Goal: Use online tool/utility: Utilize a website feature to perform a specific function

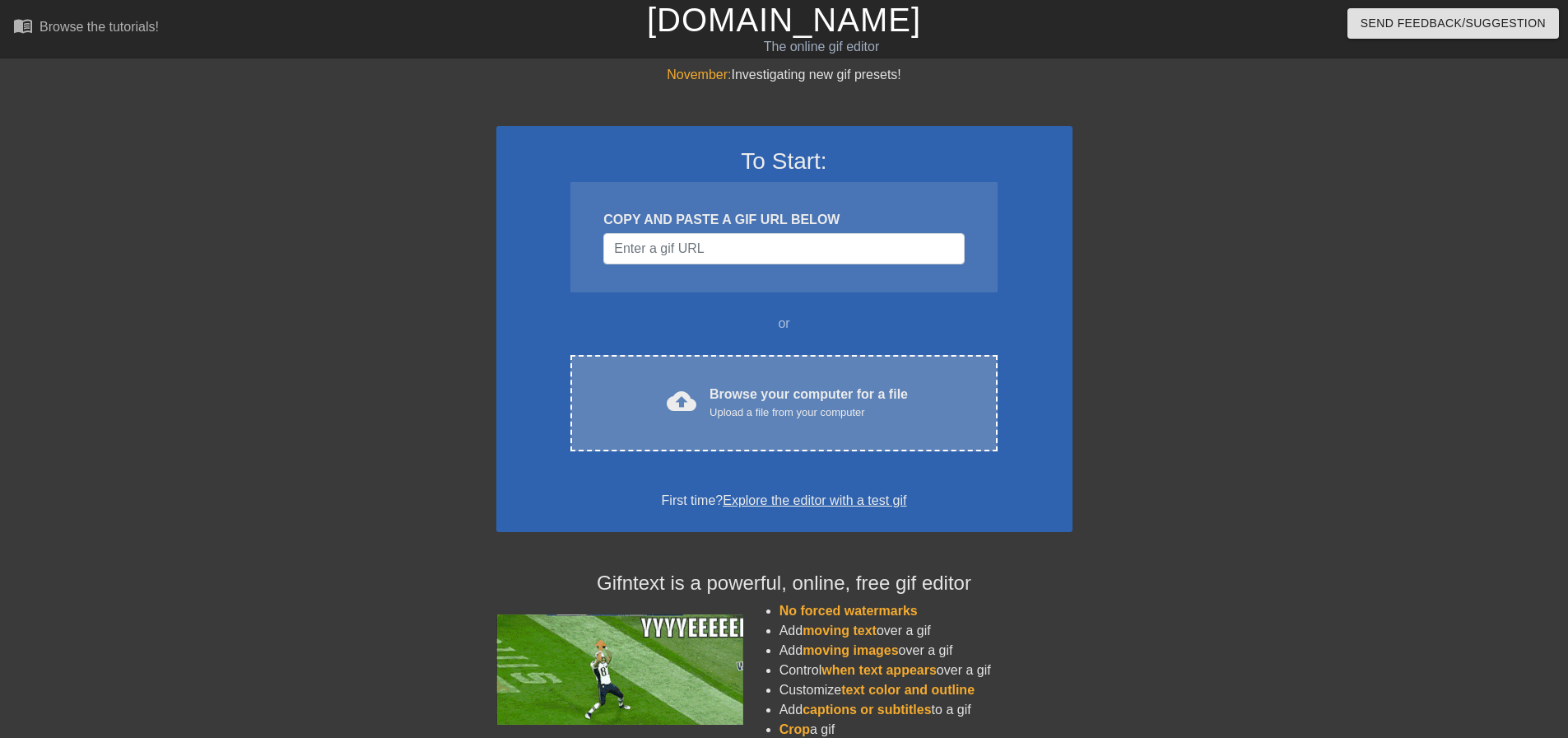
click at [779, 403] on div "Browse your computer for a file Upload a file from your computer" at bounding box center [809, 403] width 198 height 36
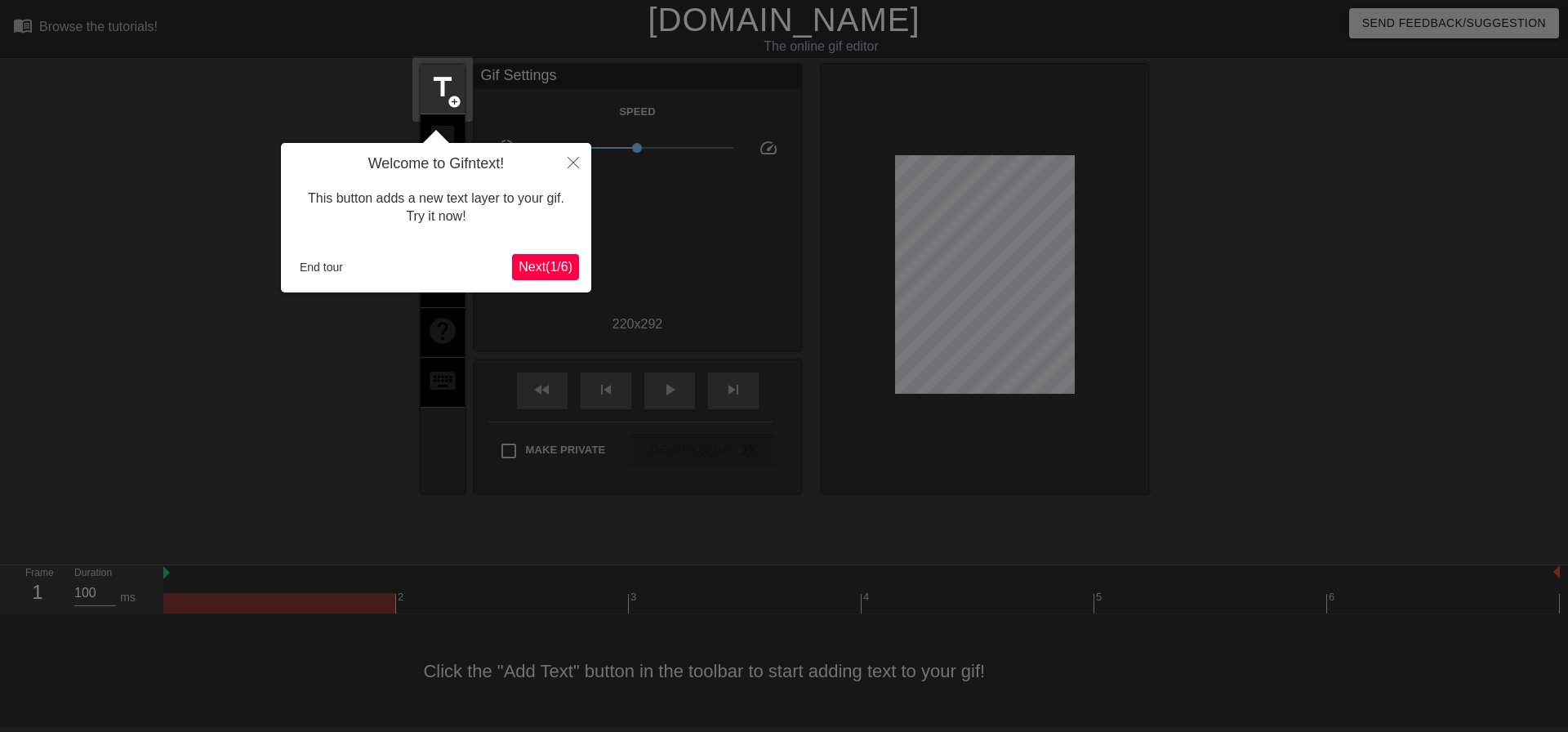
click at [536, 265] on span "Next ( 1 / 6 )" at bounding box center [545, 267] width 54 height 14
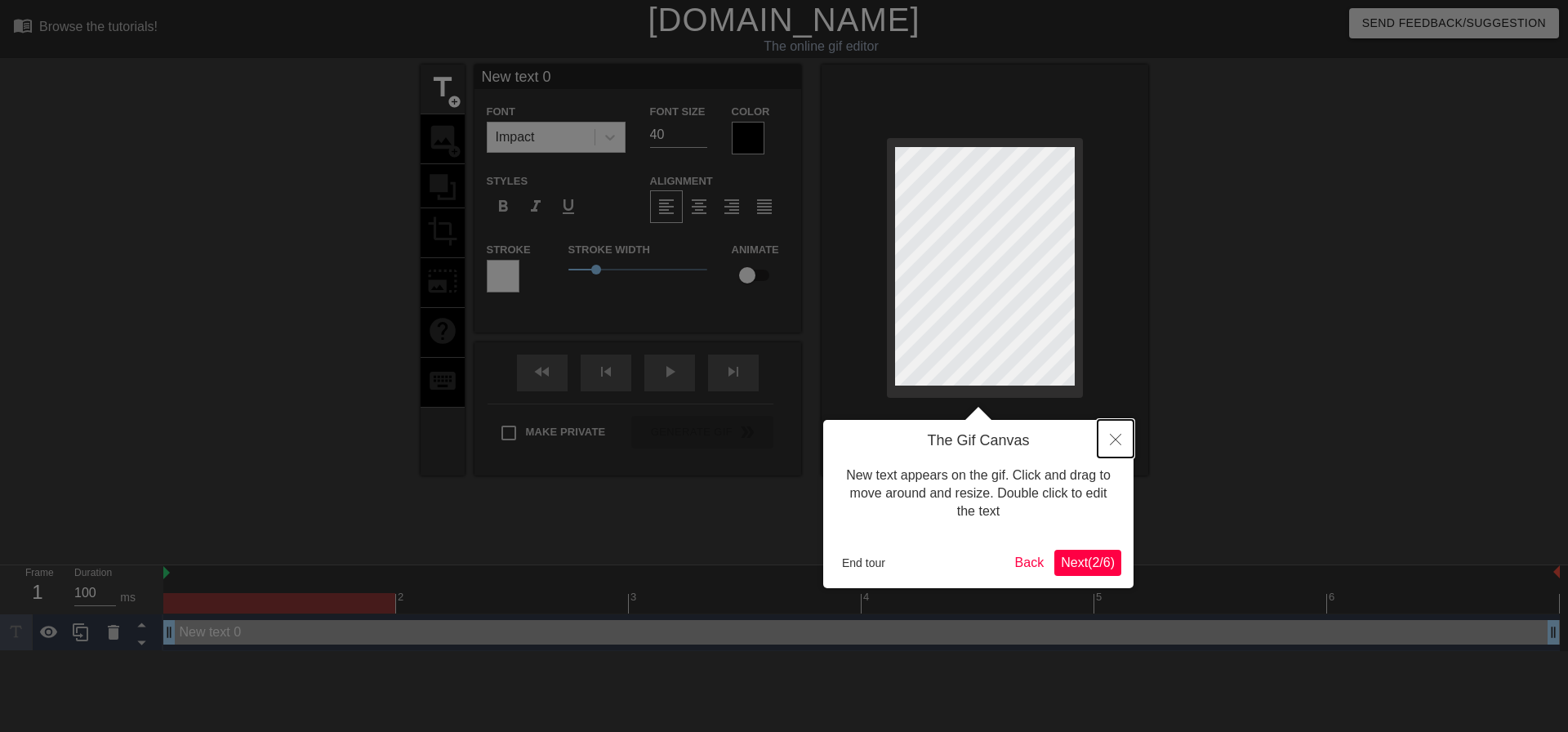
click at [1113, 436] on icon "Close" at bounding box center [1115, 439] width 12 height 12
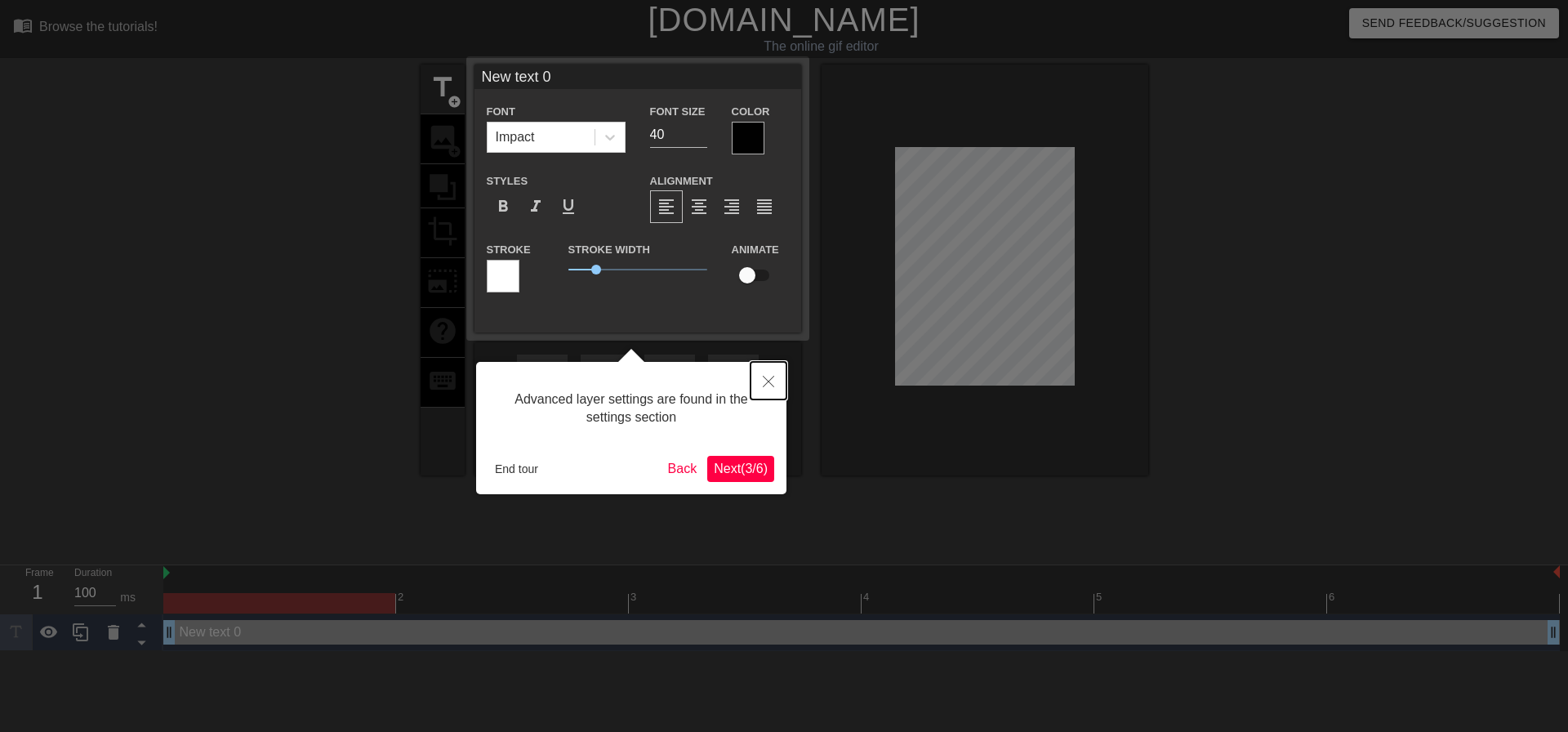
click at [766, 383] on icon "Close" at bounding box center [768, 381] width 12 height 12
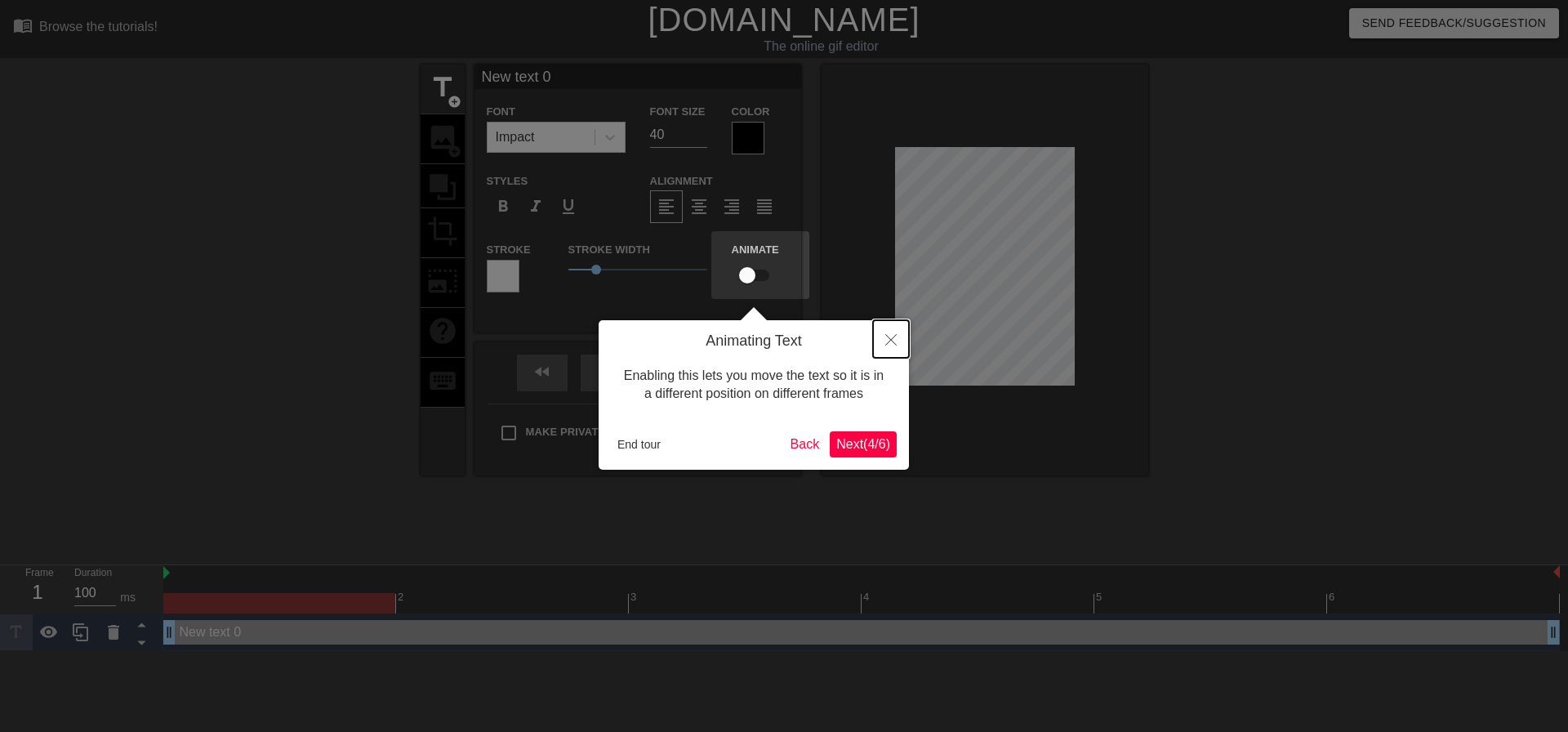
click at [893, 344] on icon "Close" at bounding box center [891, 340] width 12 height 12
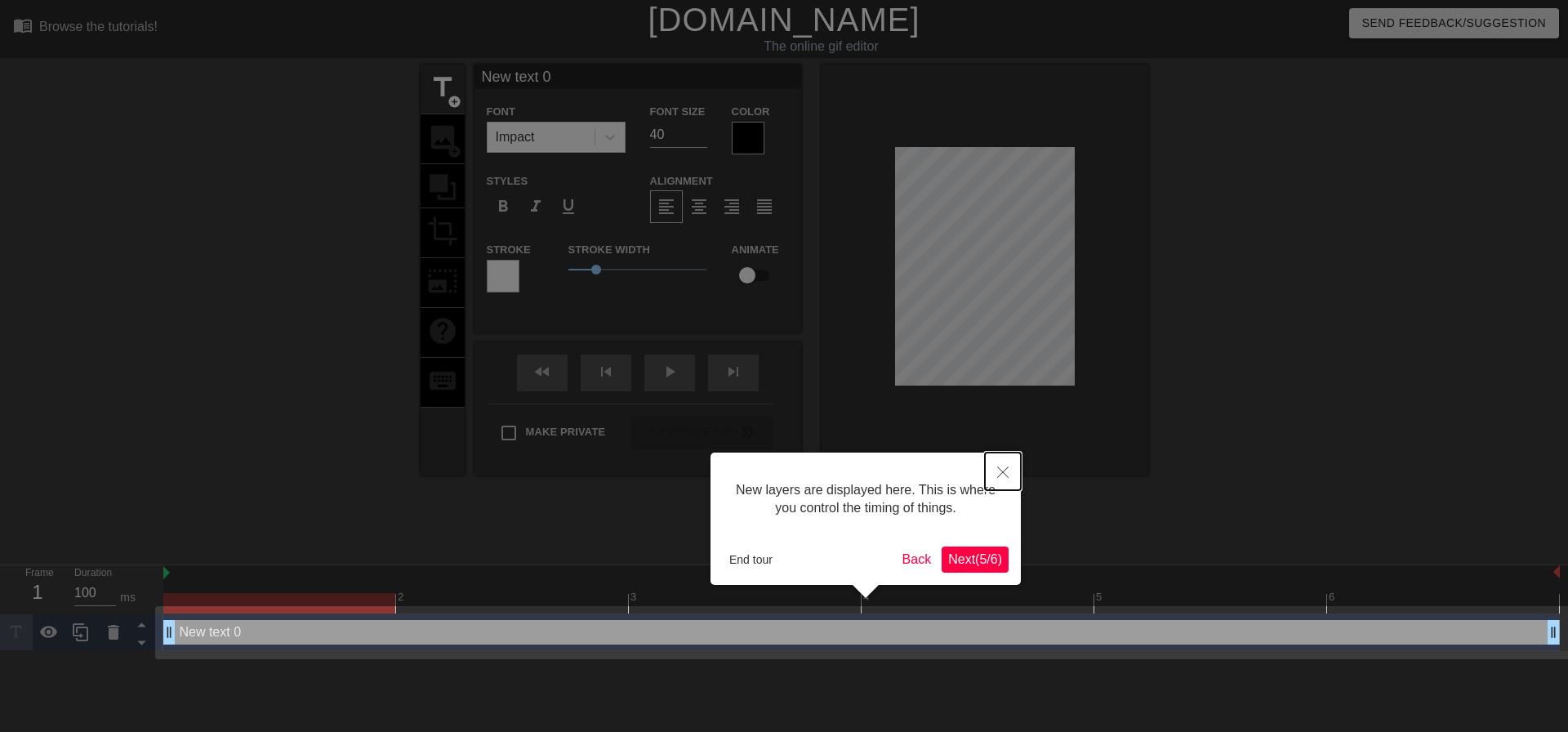
click at [1014, 473] on button "Close" at bounding box center [1002, 471] width 36 height 38
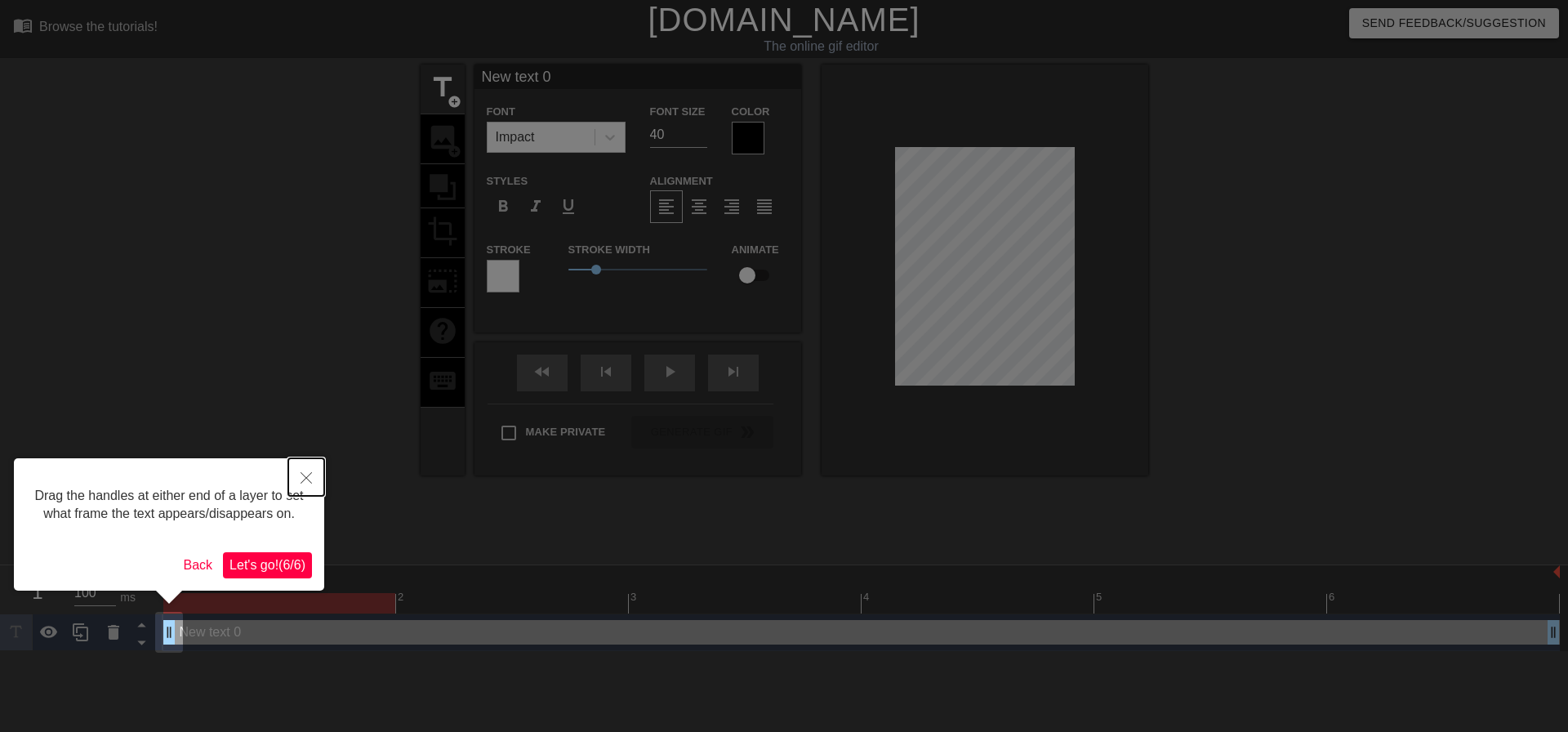
click at [307, 477] on icon "Close" at bounding box center [306, 477] width 12 height 12
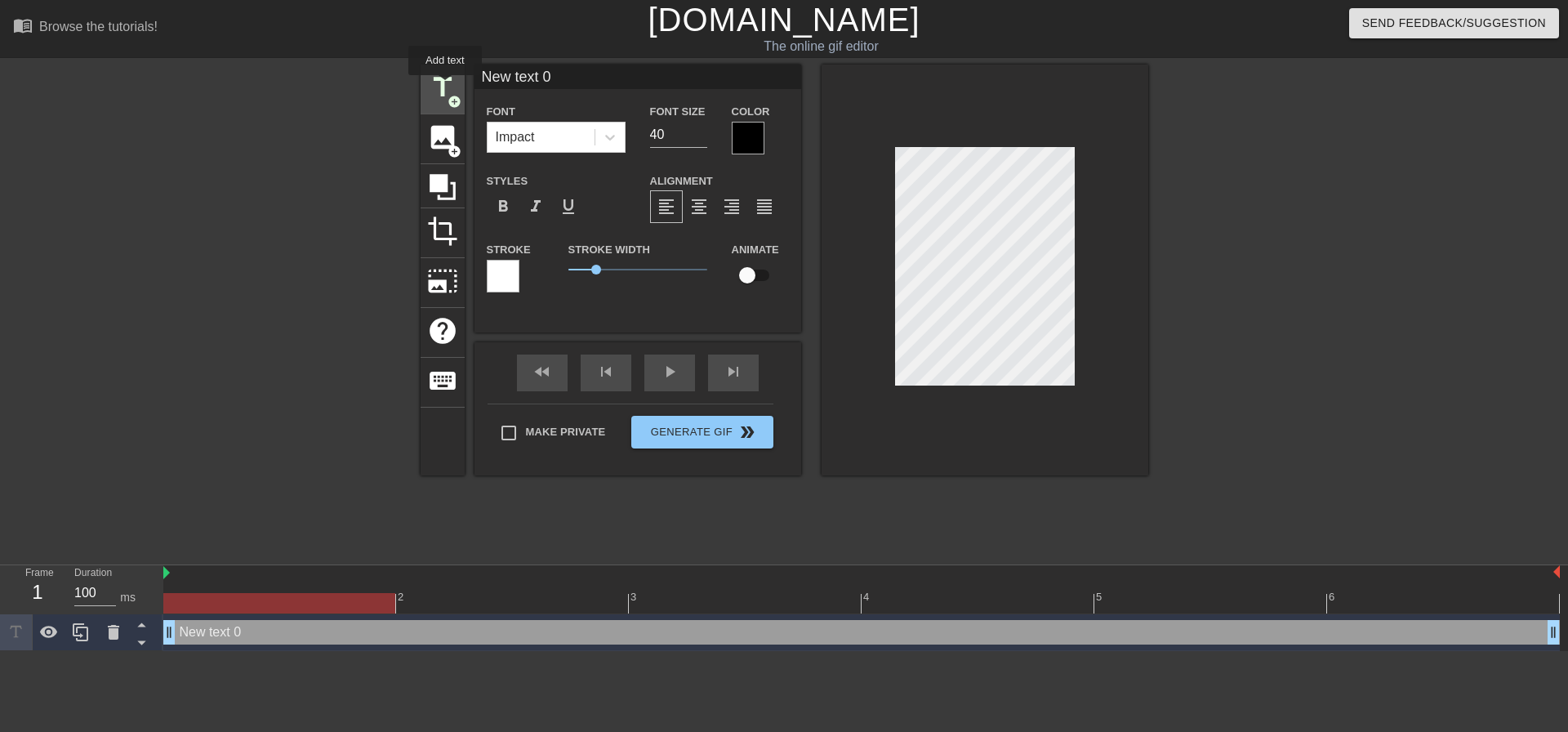
click at [445, 87] on span "title" at bounding box center [442, 87] width 31 height 31
type input "New text 1"
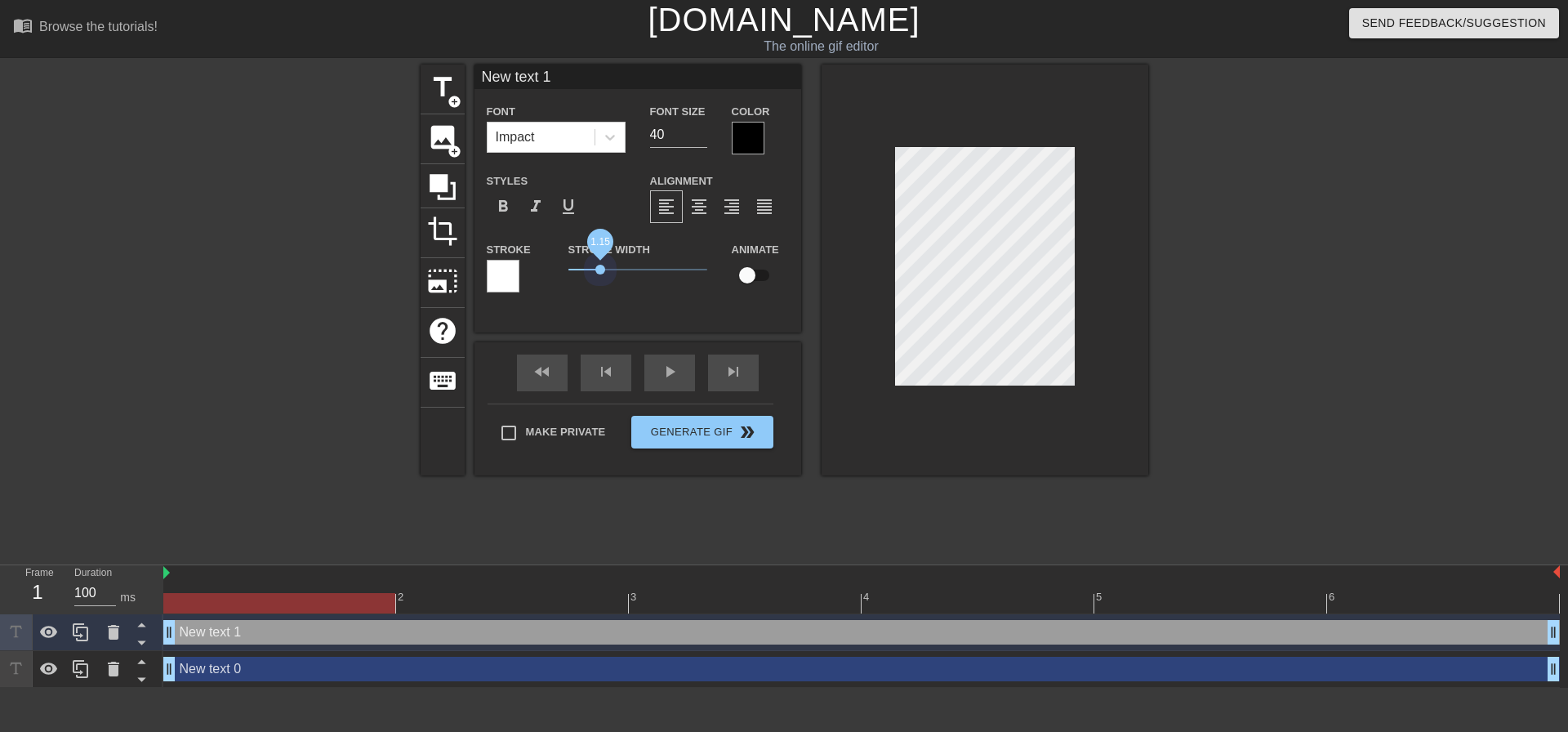
drag, startPoint x: 595, startPoint y: 271, endPoint x: 600, endPoint y: 280, distance: 10.3
click at [600, 280] on div "Stroke Width 1.15" at bounding box center [637, 273] width 164 height 68
drag, startPoint x: 600, startPoint y: 268, endPoint x: 583, endPoint y: 282, distance: 22.0
click at [583, 282] on div "Stroke Width 0.65" at bounding box center [637, 273] width 164 height 68
click at [501, 276] on div at bounding box center [503, 276] width 33 height 33
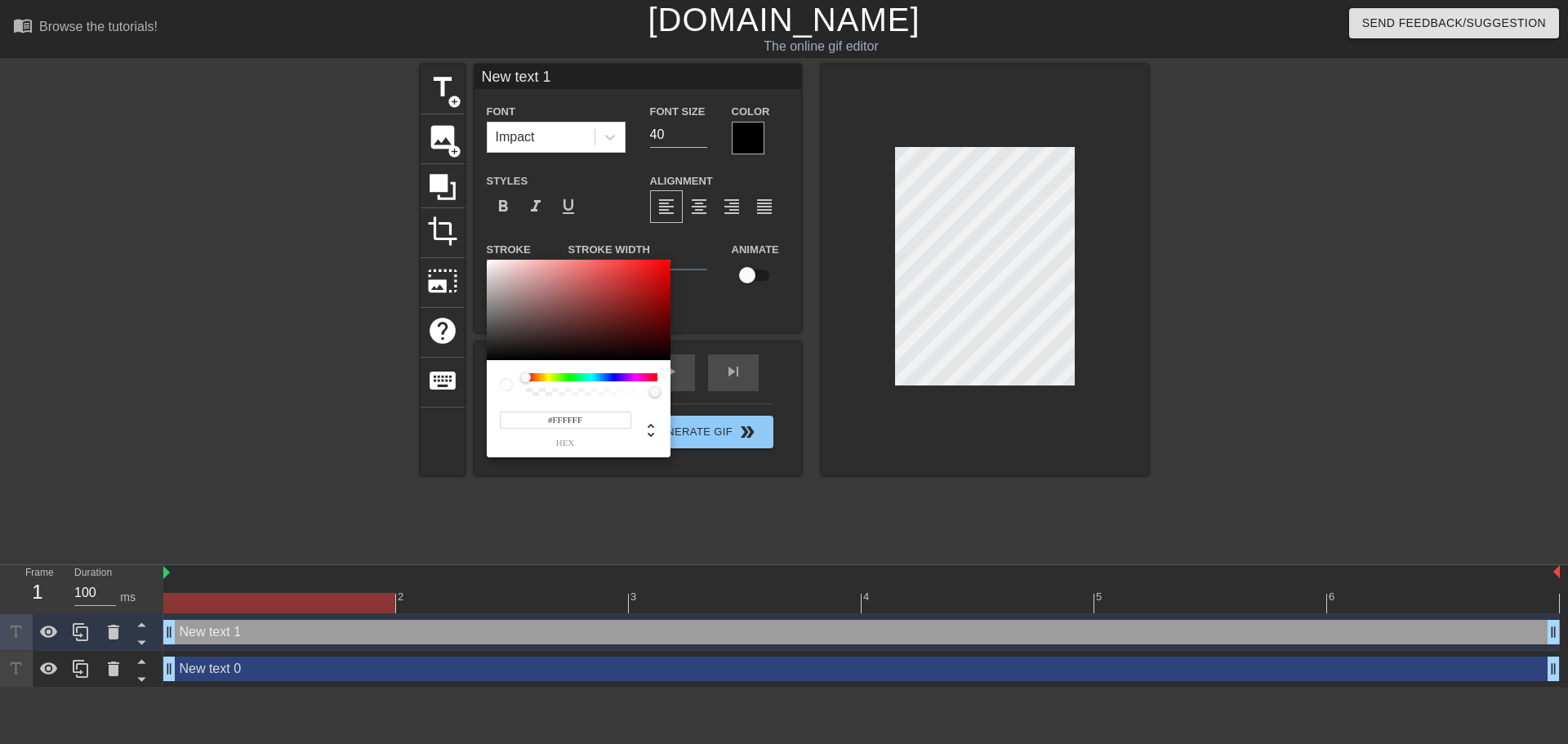
type input "255"
click at [546, 389] on div at bounding box center [591, 391] width 127 height 8
type input "0"
drag, startPoint x: 549, startPoint y: 389, endPoint x: 506, endPoint y: 395, distance: 43.4
click at [506, 395] on div at bounding box center [578, 385] width 157 height 23
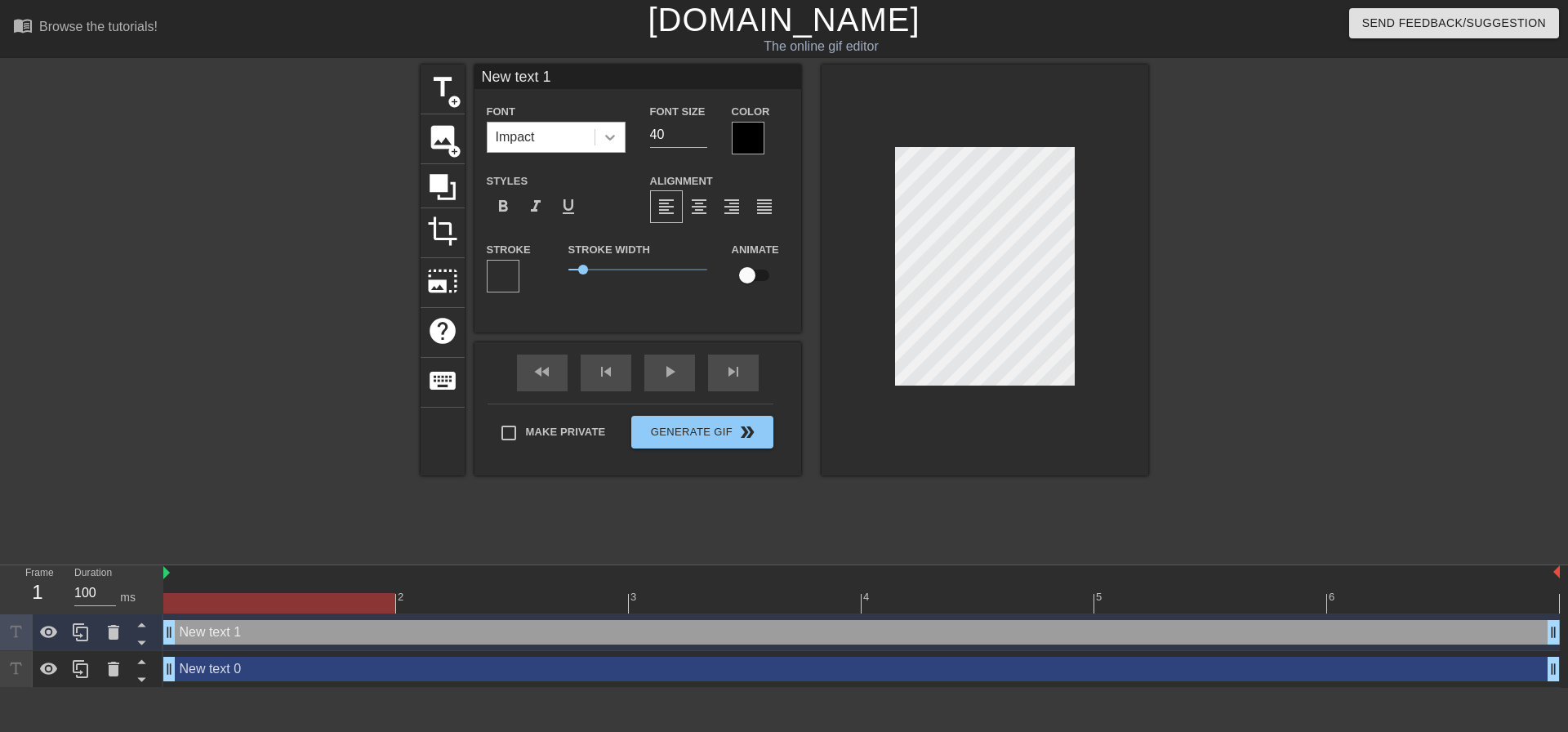
click at [608, 143] on icon at bounding box center [610, 137] width 16 height 16
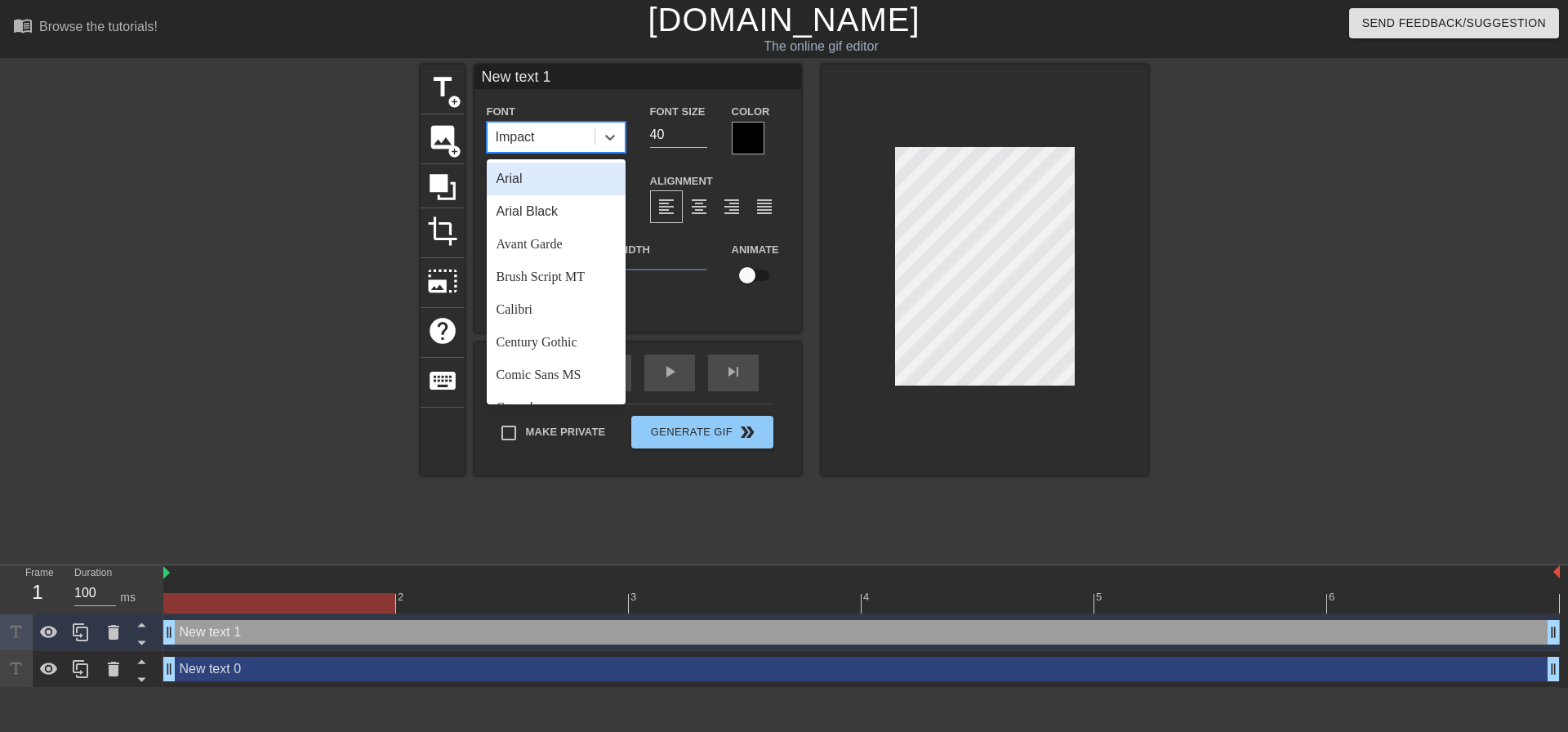
click at [538, 181] on div "Arial" at bounding box center [556, 179] width 138 height 33
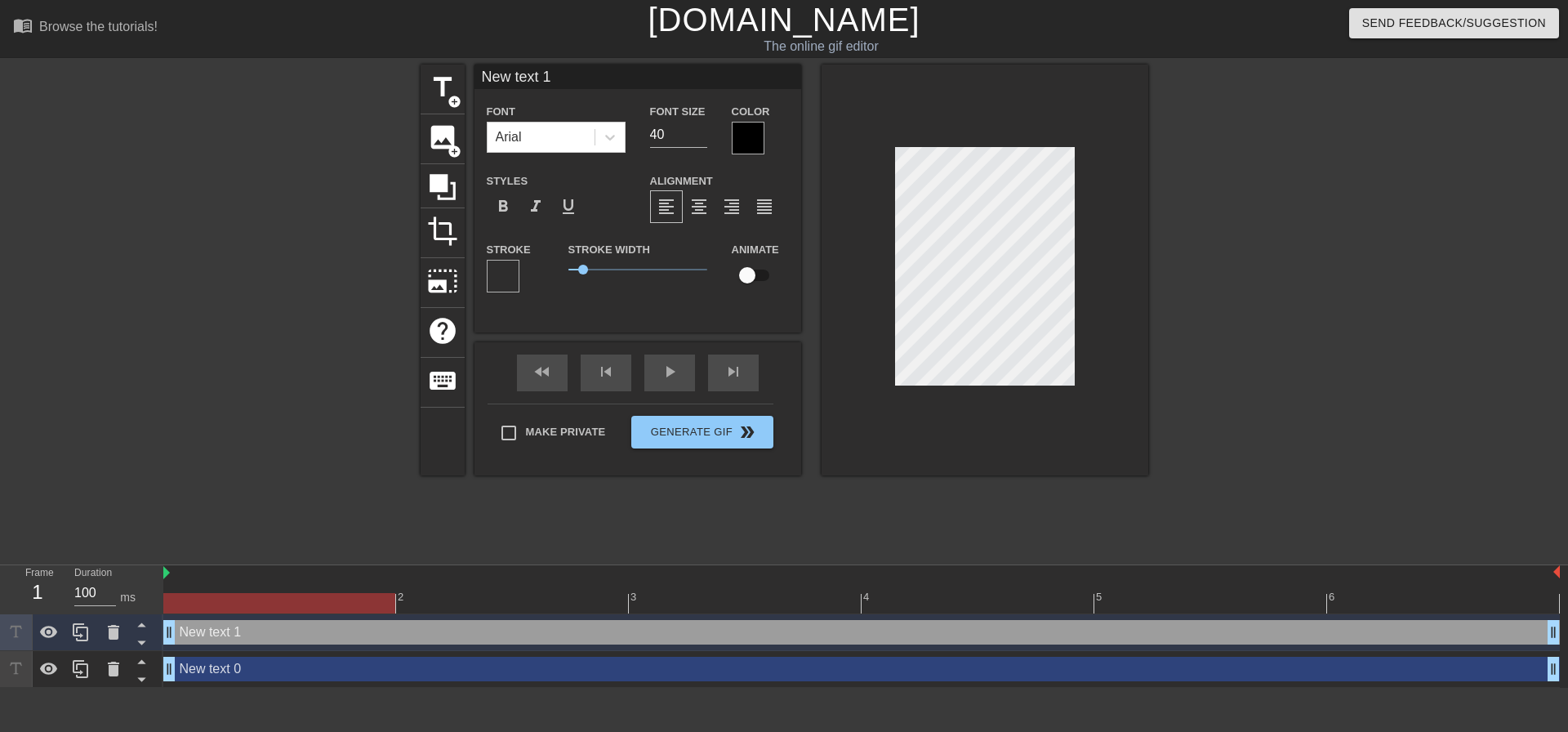
type input "New text 0"
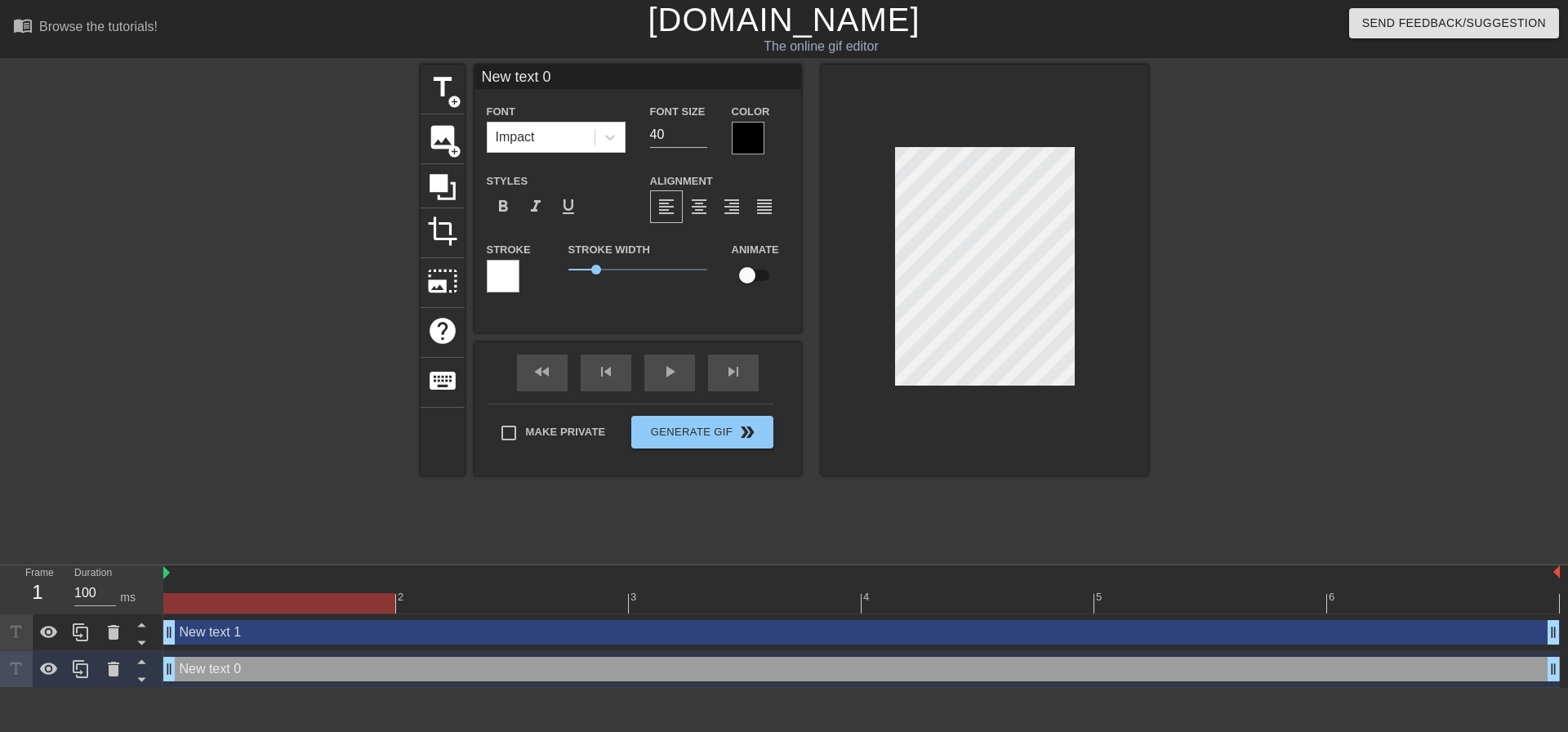
drag, startPoint x: 883, startPoint y: 254, endPoint x: 1011, endPoint y: 400, distance: 194.2
click at [1014, 436] on div at bounding box center [985, 270] width 327 height 411
click at [279, 638] on div "New text 1 drag_handle drag_handle" at bounding box center [861, 632] width 1396 height 24
type input "New text 1"
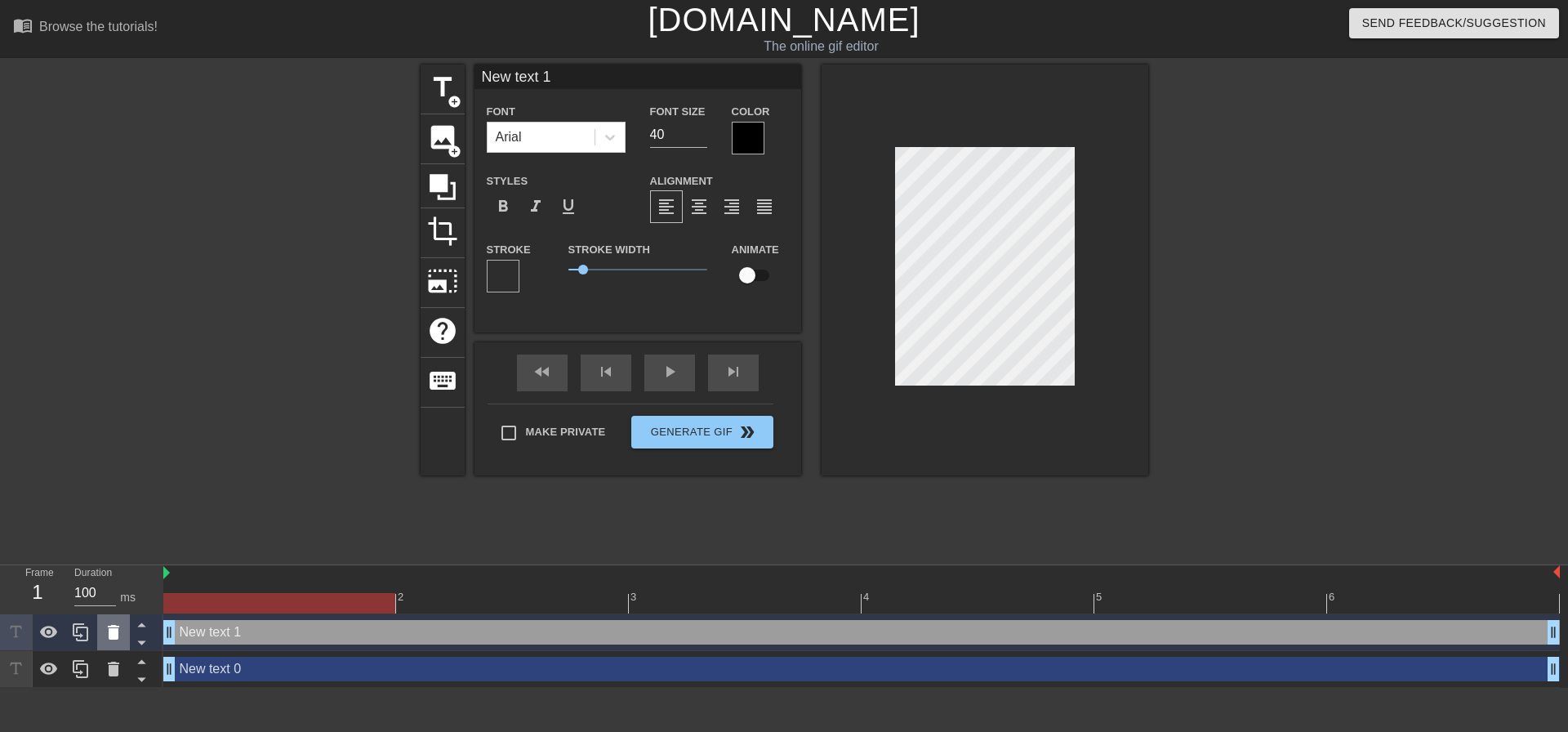
click at [111, 628] on icon at bounding box center [113, 632] width 12 height 14
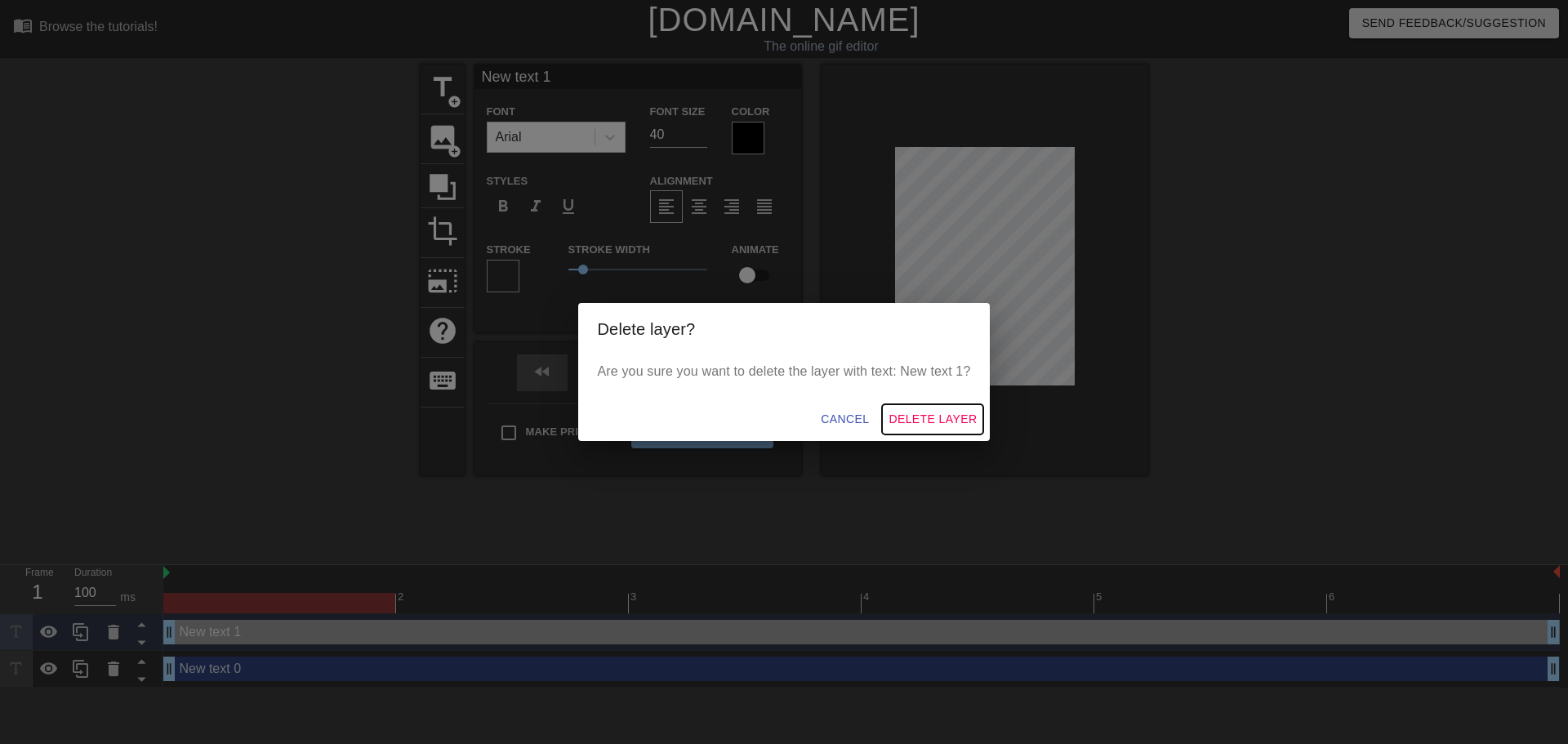
click at [920, 422] on span "Delete Layer" at bounding box center [932, 419] width 88 height 21
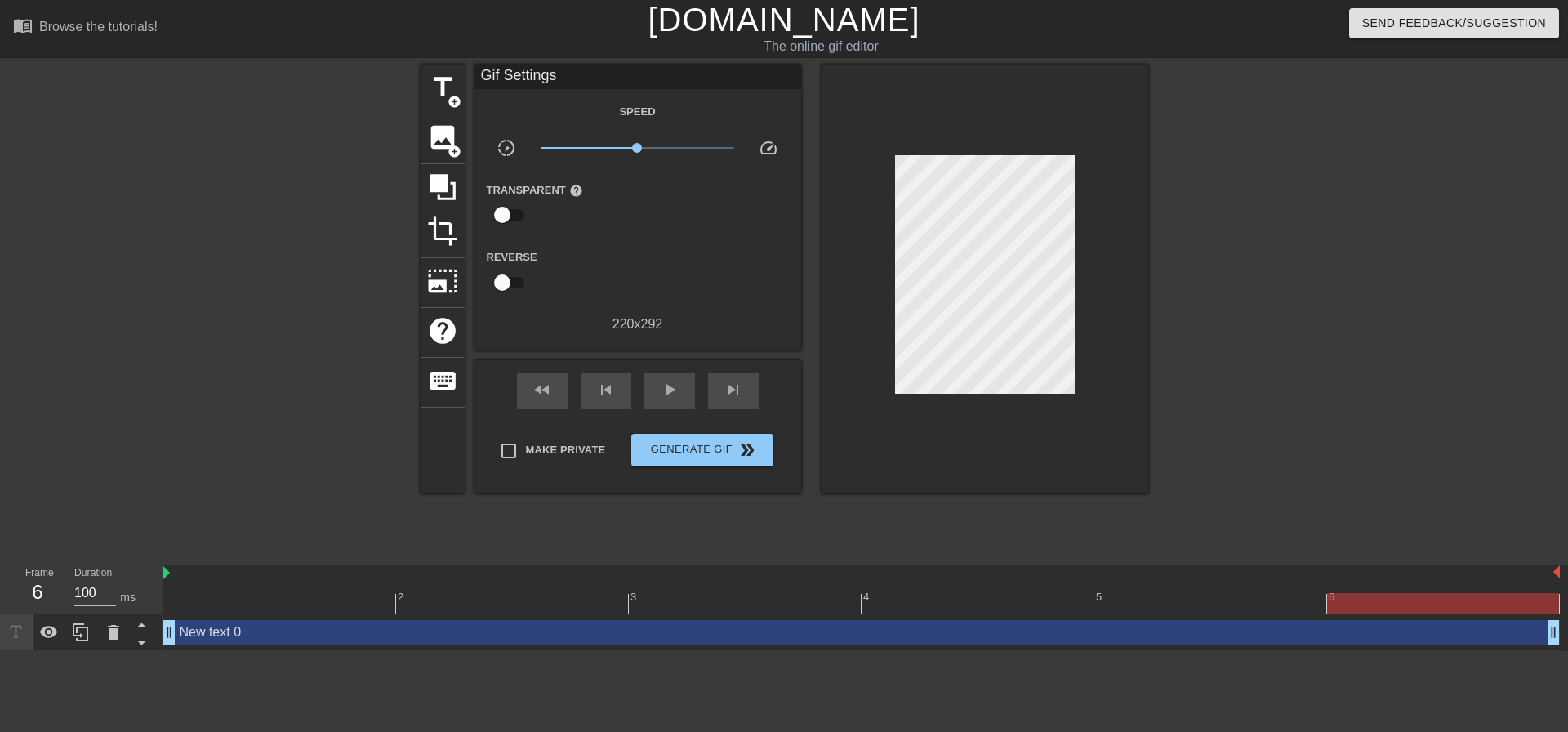
drag, startPoint x: 1555, startPoint y: 638, endPoint x: 1567, endPoint y: 644, distance: 13.4
click at [1555, 644] on div "New text 0 drag_handle drag_handle" at bounding box center [866, 632] width 1404 height 37
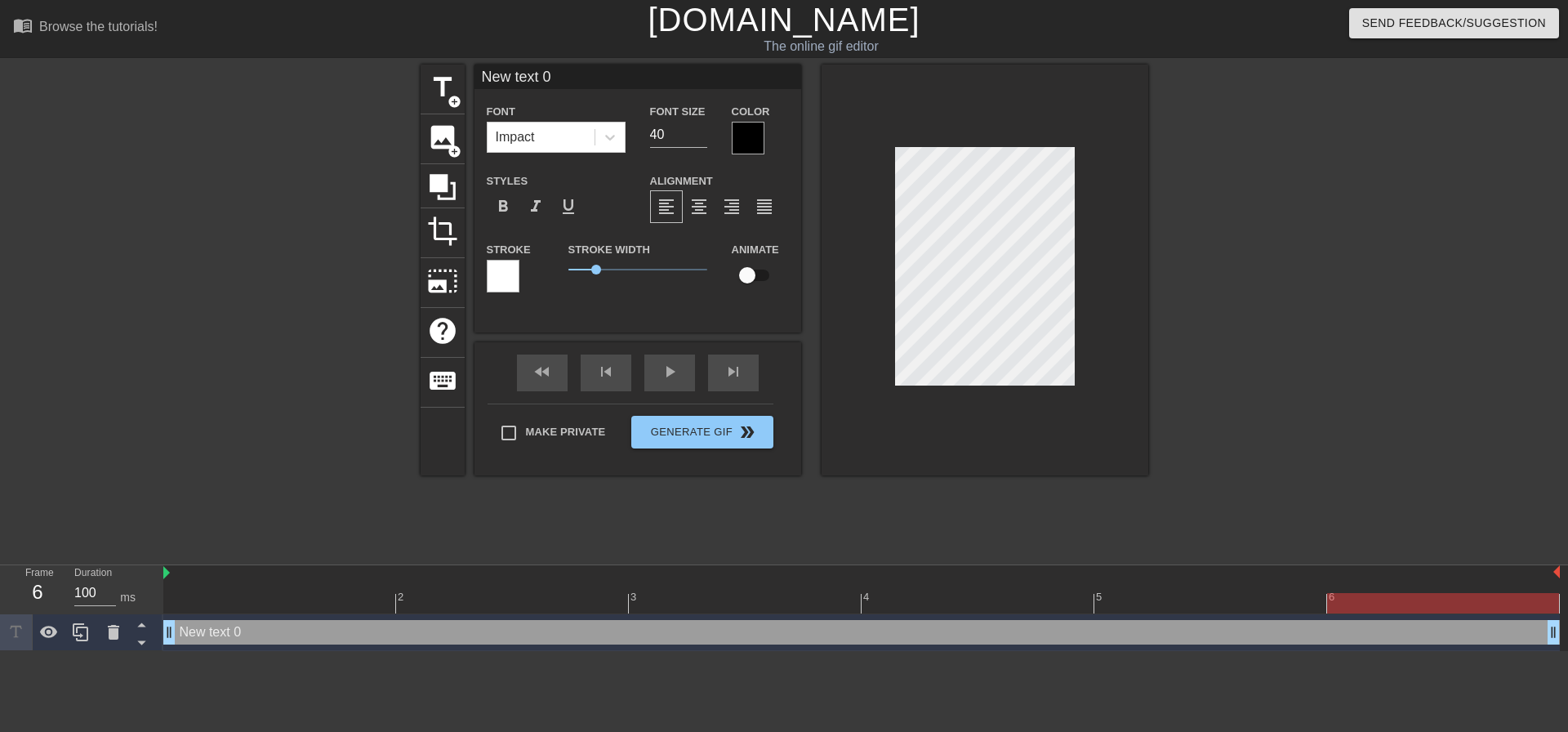
scroll to position [3, 4]
click at [608, 138] on icon at bounding box center [609, 138] width 10 height 5
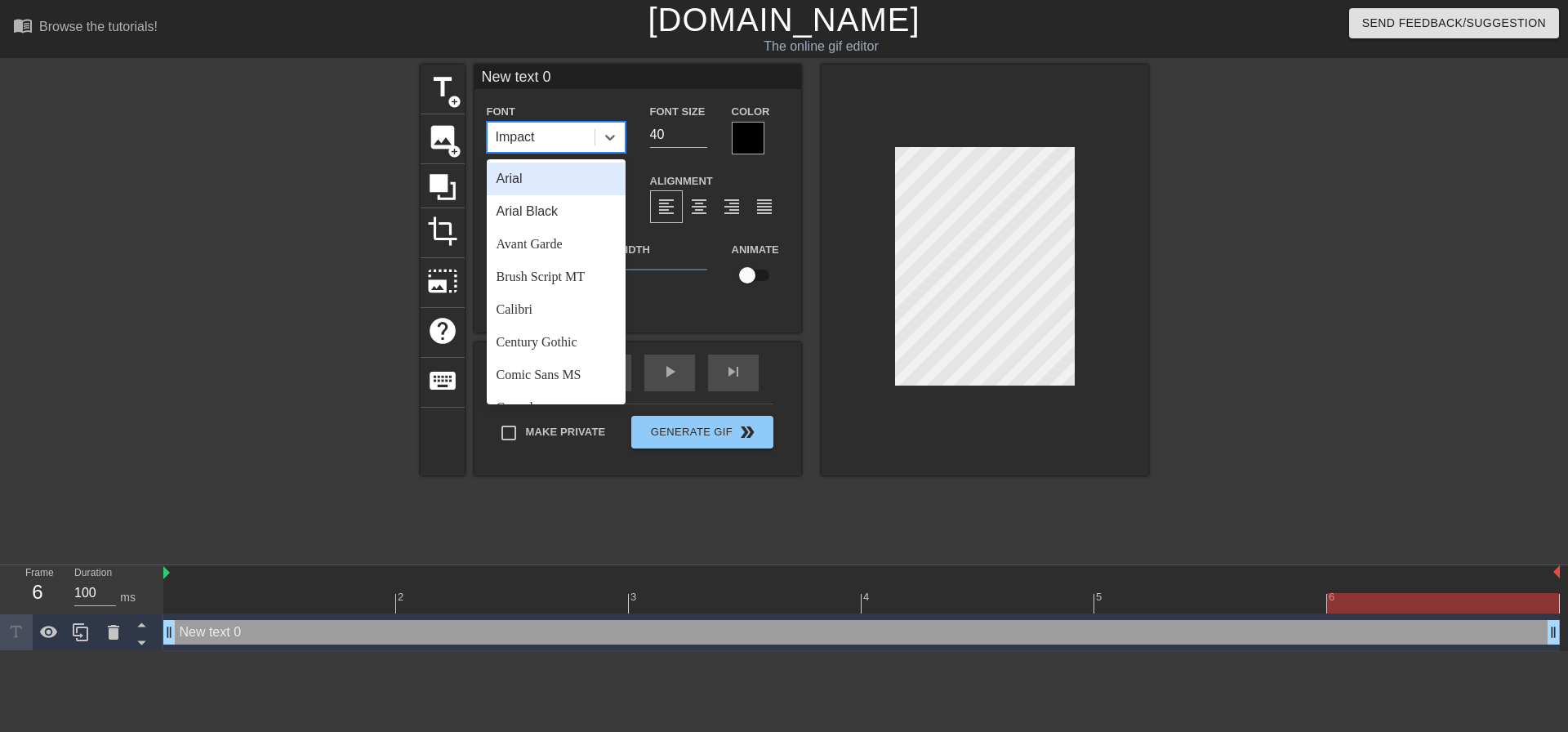
click at [540, 182] on div "Arial" at bounding box center [556, 179] width 138 height 33
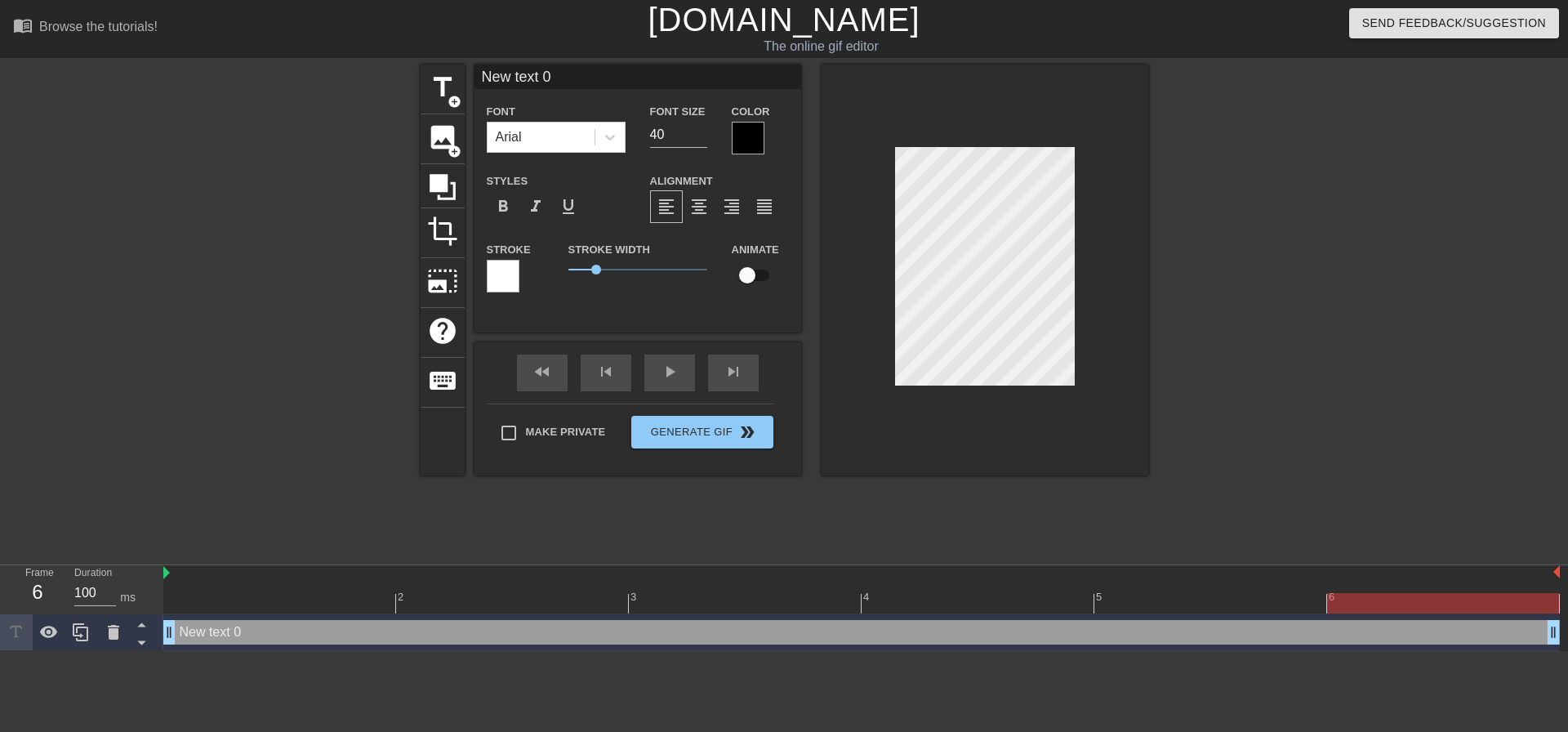
click at [504, 283] on div at bounding box center [503, 276] width 33 height 33
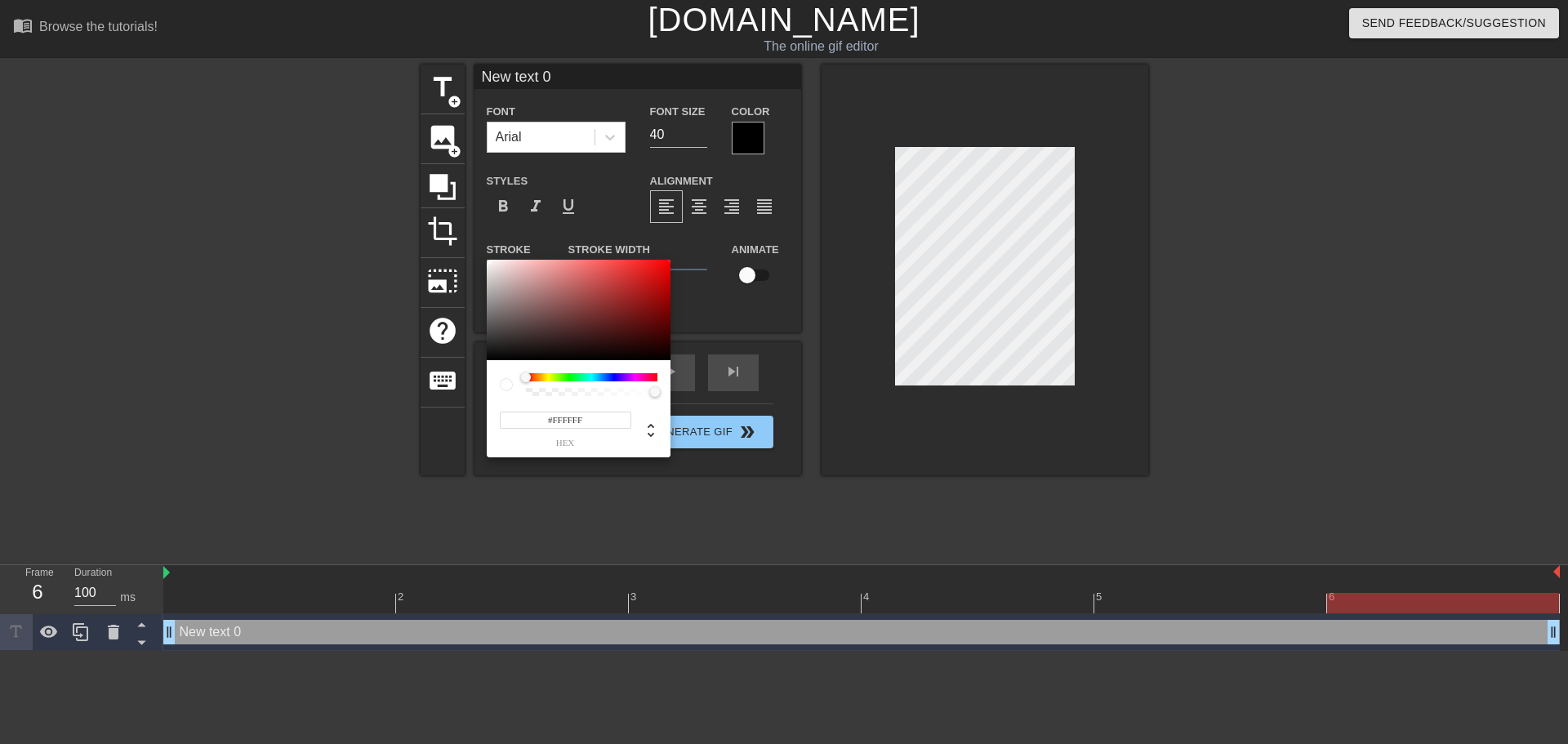
type input "255"
type input "0"
drag, startPoint x: 655, startPoint y: 391, endPoint x: 459, endPoint y: 379, distance: 196.4
click at [459, 379] on div "255 r 255 g 255 b 0 a" at bounding box center [784, 372] width 1568 height 744
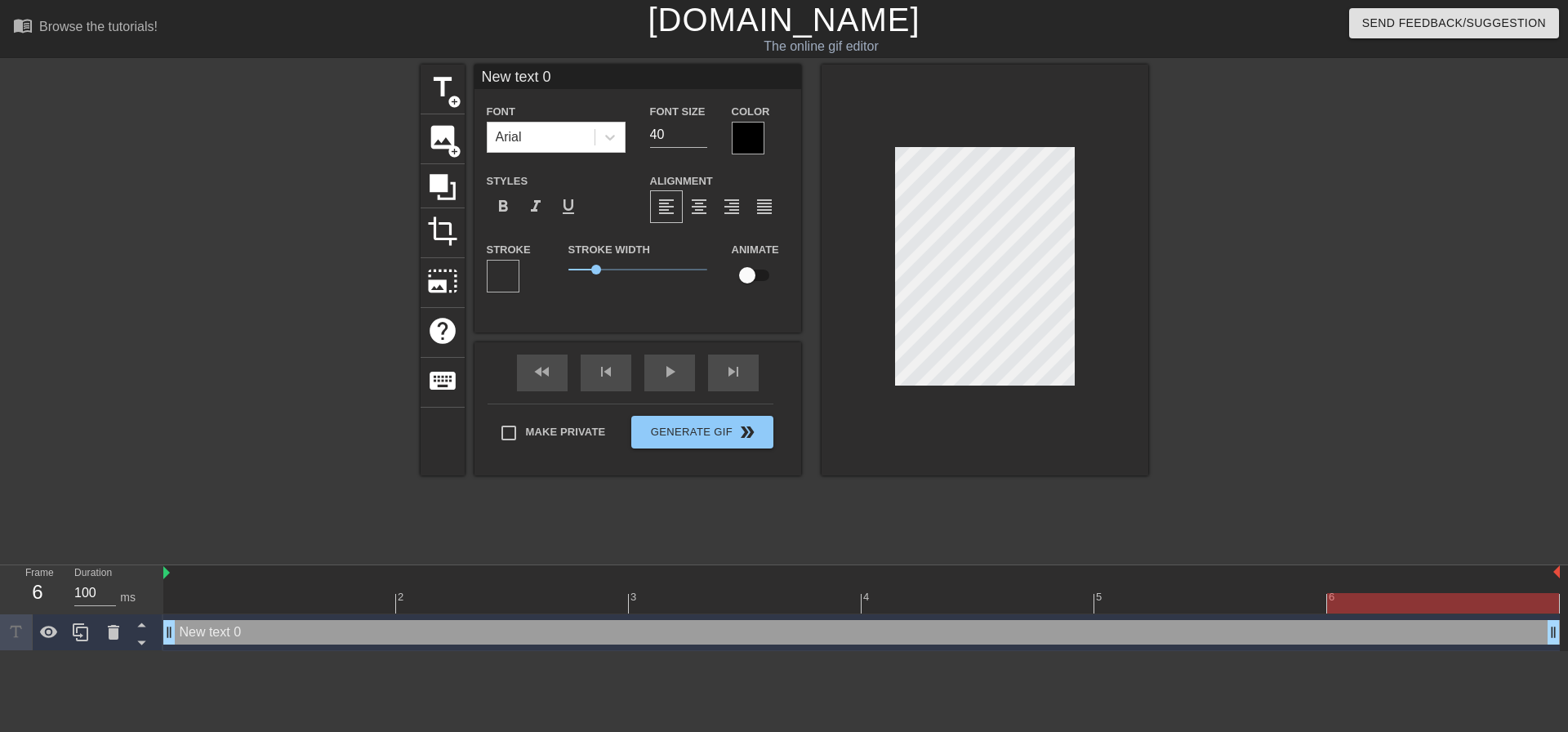
scroll to position [2, 2]
type input "Z"
type textarea "Z"
type input "Ze"
type textarea "Ze"
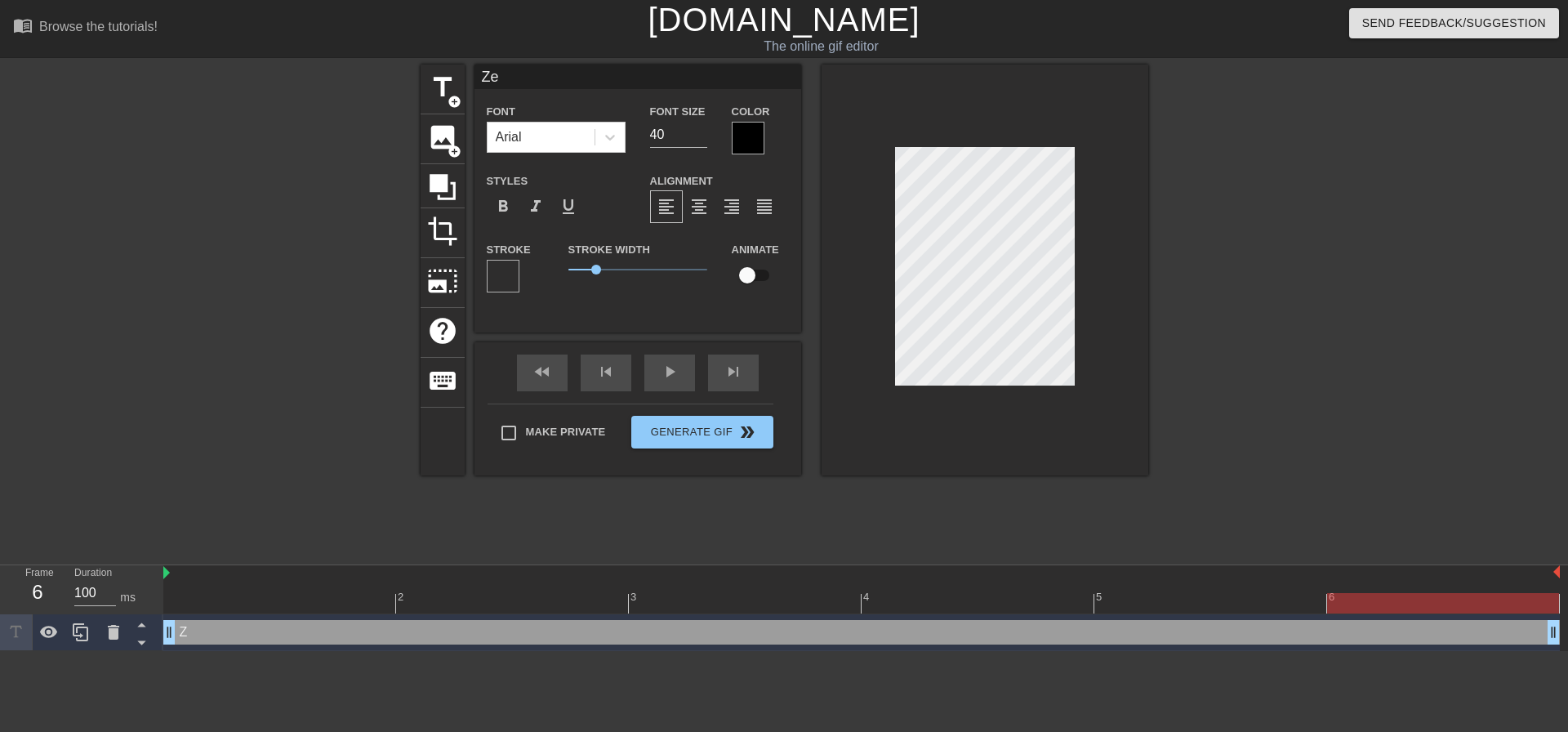
type input "Zee"
type textarea "Zee"
type input "Zeep"
type textarea "Zeep"
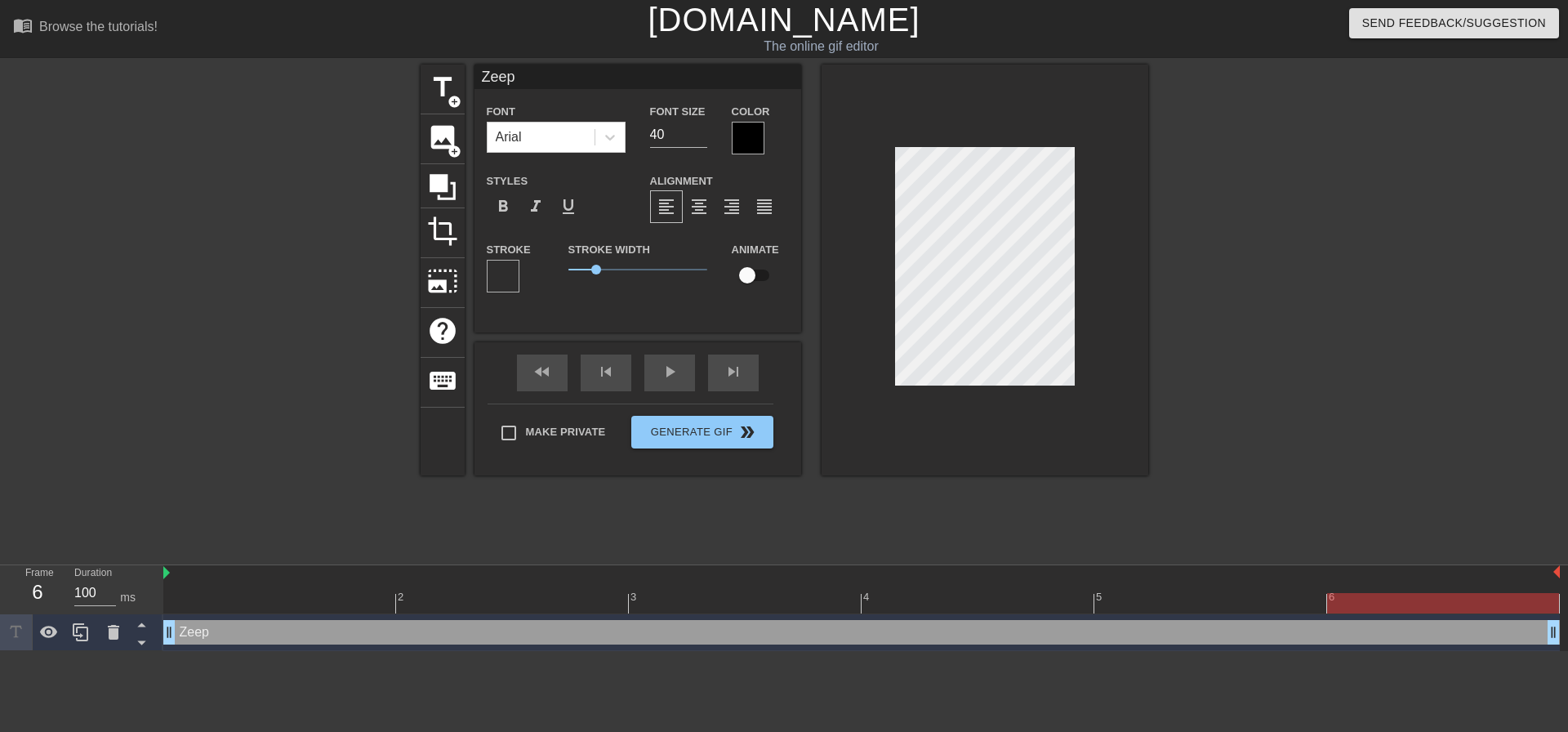
type input "Zeep."
type textarea "Zeep."
type input "Zeep.."
type textarea "Zeep.."
type input "Zeep..."
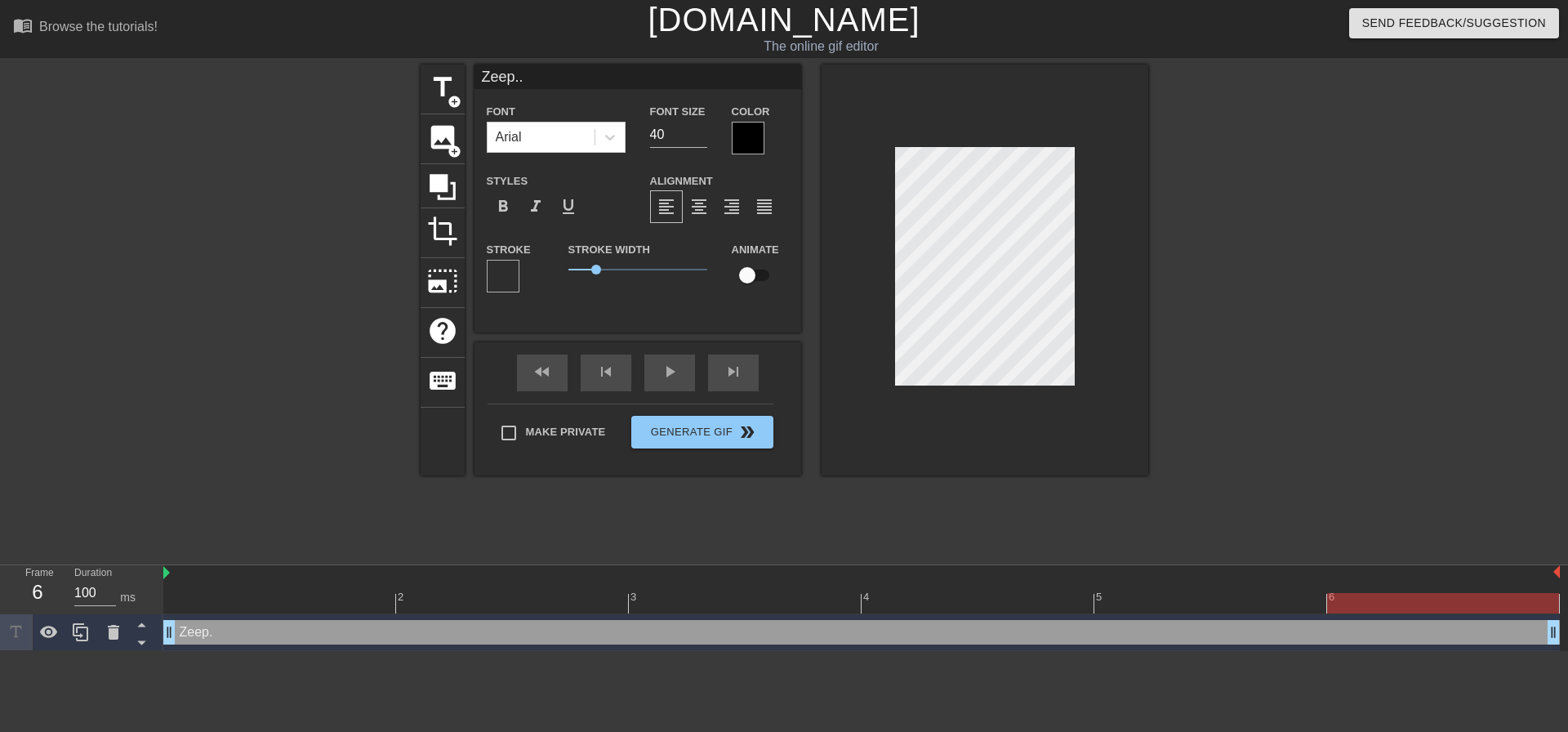
type textarea "Zeep..."
type input "Zeep...k"
type textarea "Zeep...k"
type input "Zeep...ki"
type textarea "Zeep...ki"
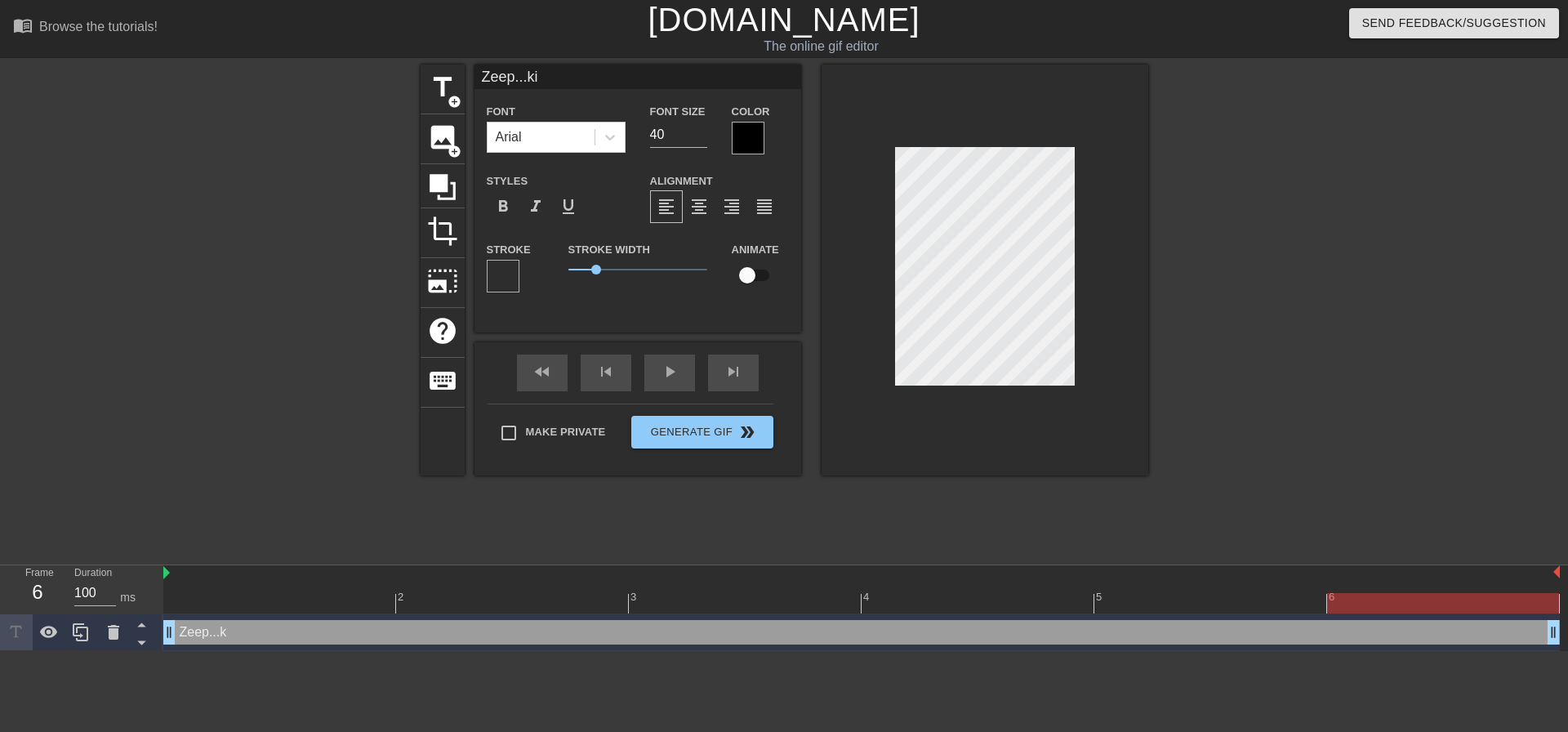
type input "Zeep...kis"
type textarea "Zeep...kis"
type input "Zeep...[PERSON_NAME]"
type textarea "Zeep...[PERSON_NAME]"
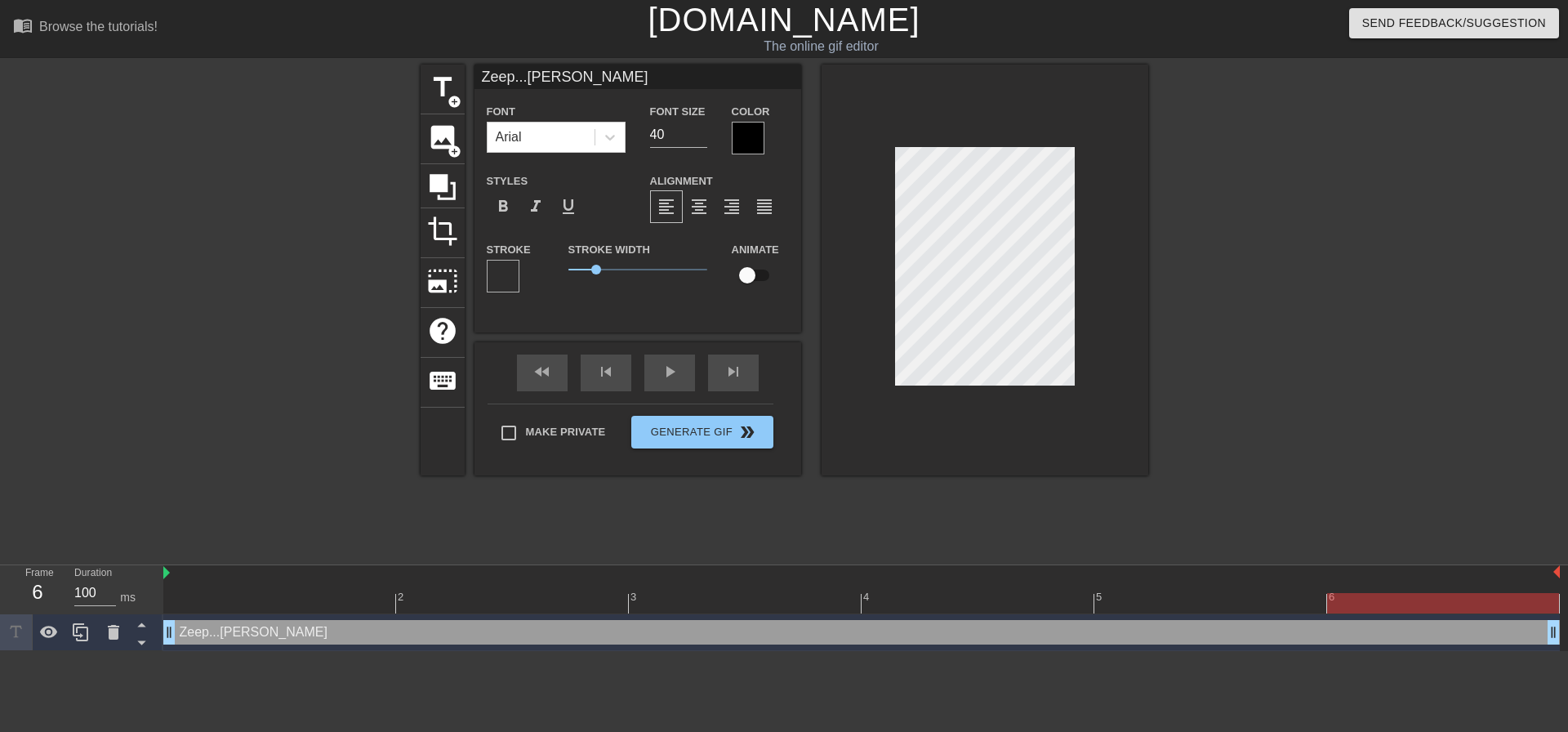
click at [1266, 239] on div at bounding box center [1290, 309] width 245 height 490
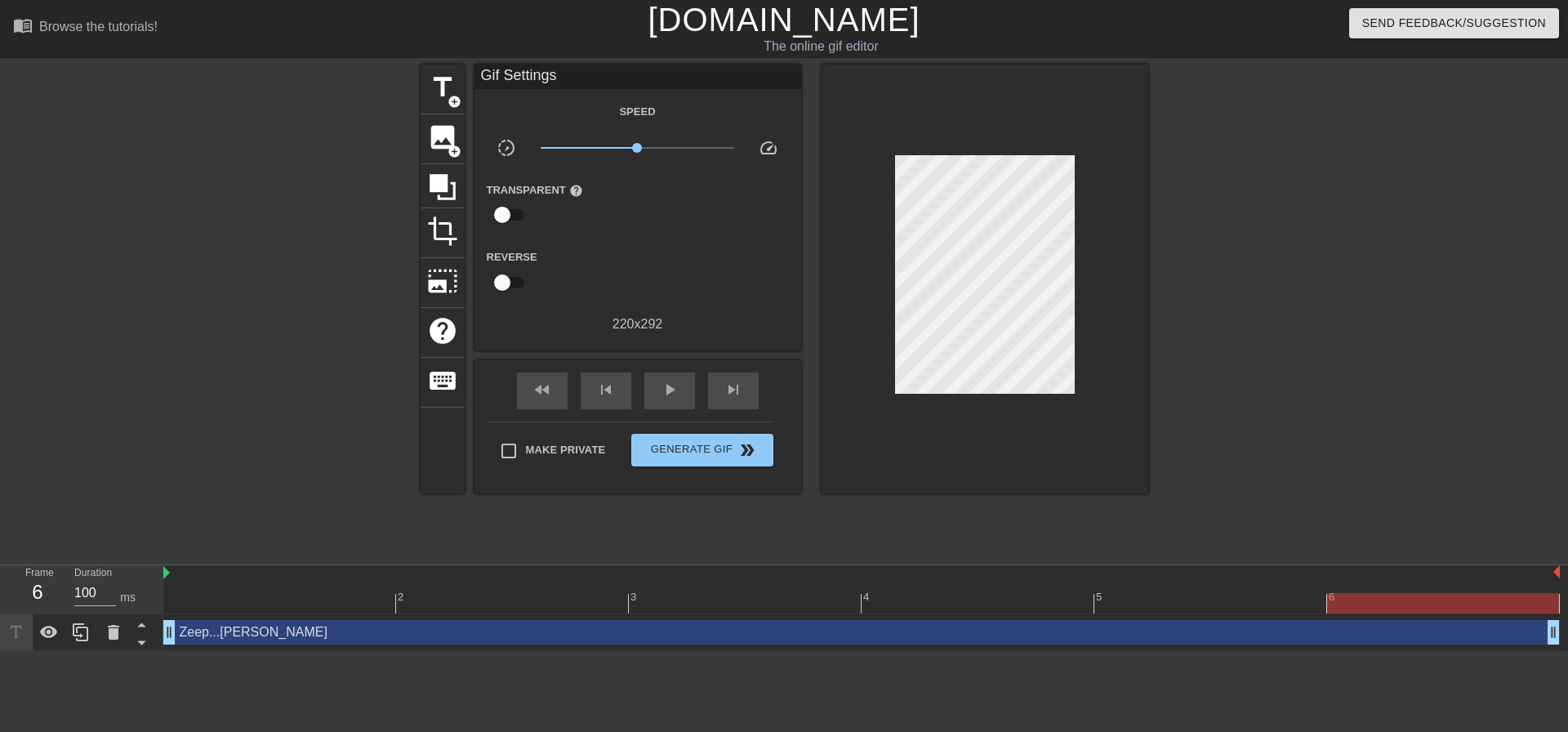
click at [1227, 265] on div at bounding box center [1290, 309] width 245 height 490
click at [47, 635] on icon at bounding box center [49, 632] width 20 height 20
click at [668, 393] on span "play_arrow" at bounding box center [669, 390] width 20 height 20
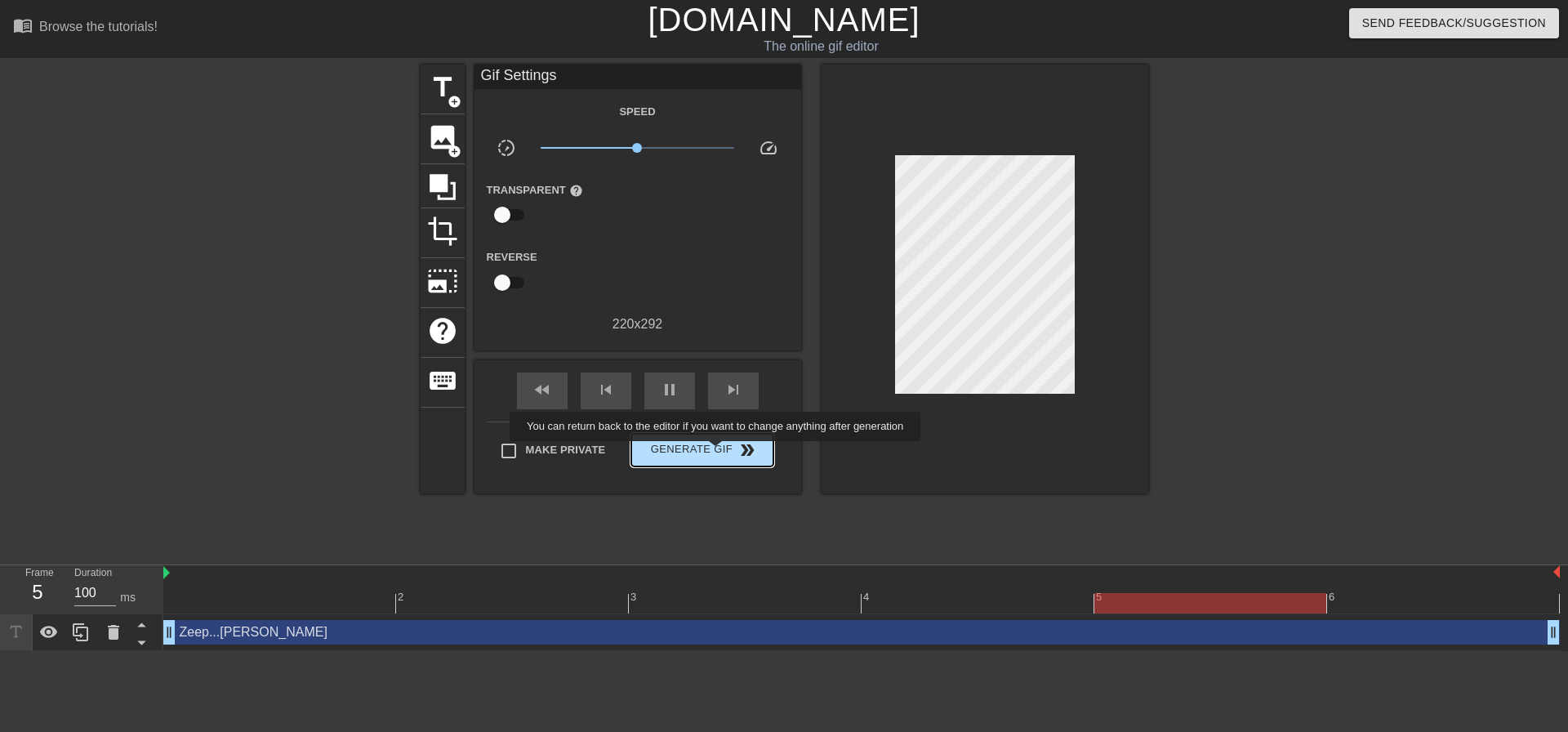
click at [717, 452] on span "Generate Gif double_arrow" at bounding box center [701, 450] width 128 height 20
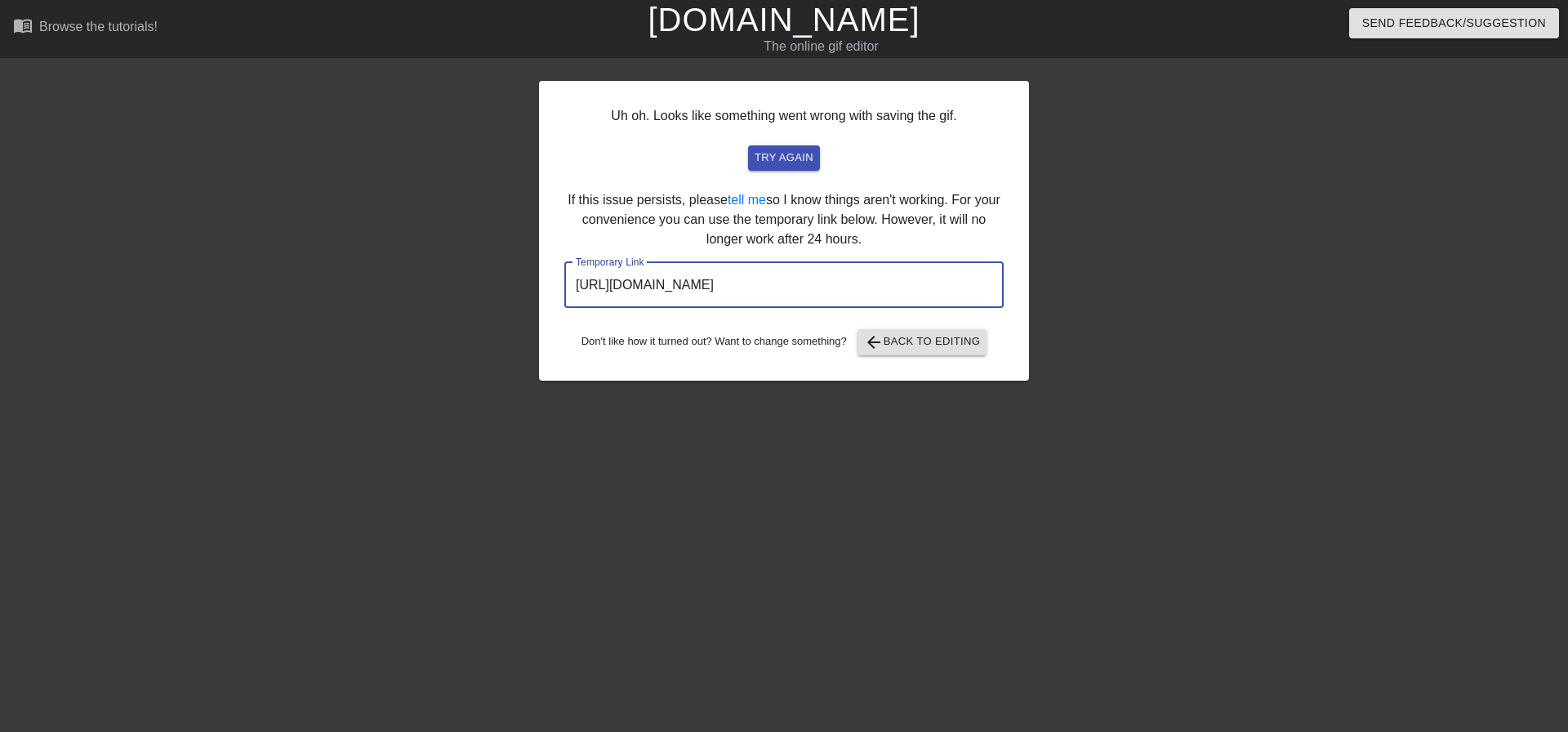
drag, startPoint x: 911, startPoint y: 287, endPoint x: 507, endPoint y: 294, distance: 404.1
click at [507, 294] on div "Uh oh. Looks like something went wrong with saving the gif. try again If this i…" at bounding box center [784, 309] width 1568 height 490
click at [771, 156] on span "try again" at bounding box center [784, 157] width 59 height 19
